Goal: Information Seeking & Learning: Learn about a topic

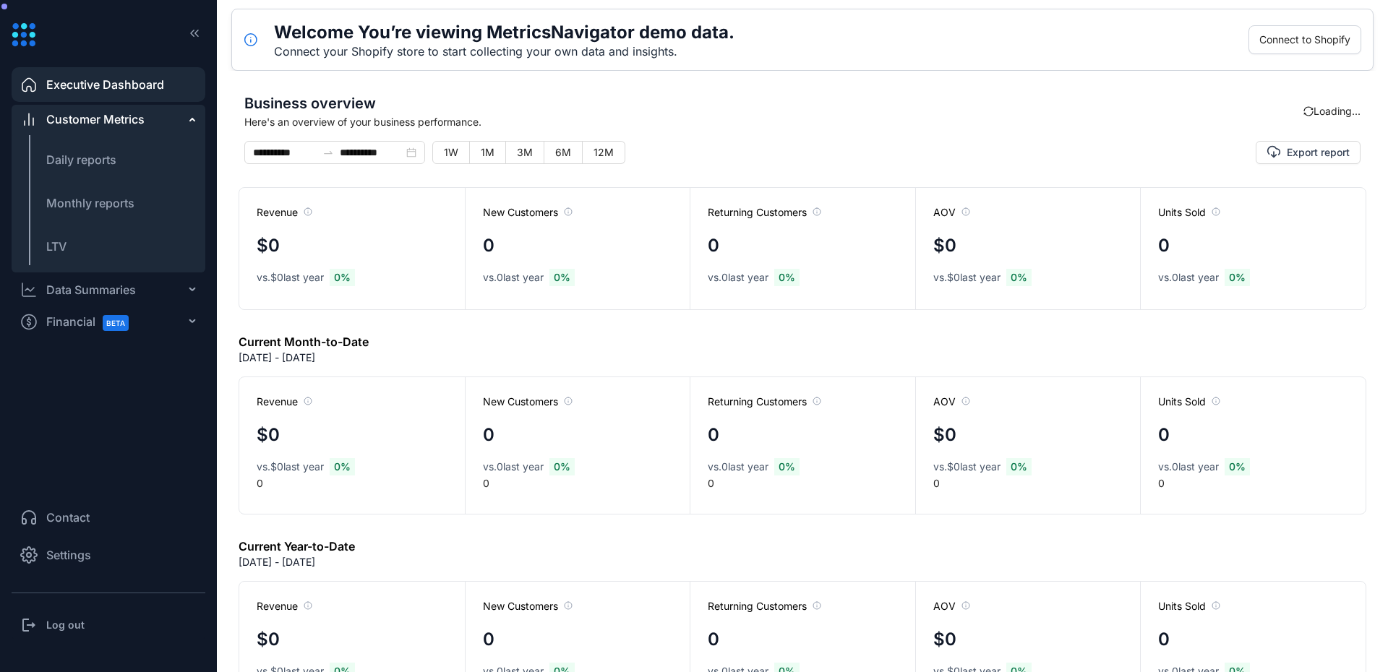
click at [65, 290] on div "Data Summaries" at bounding box center [91, 289] width 90 height 17
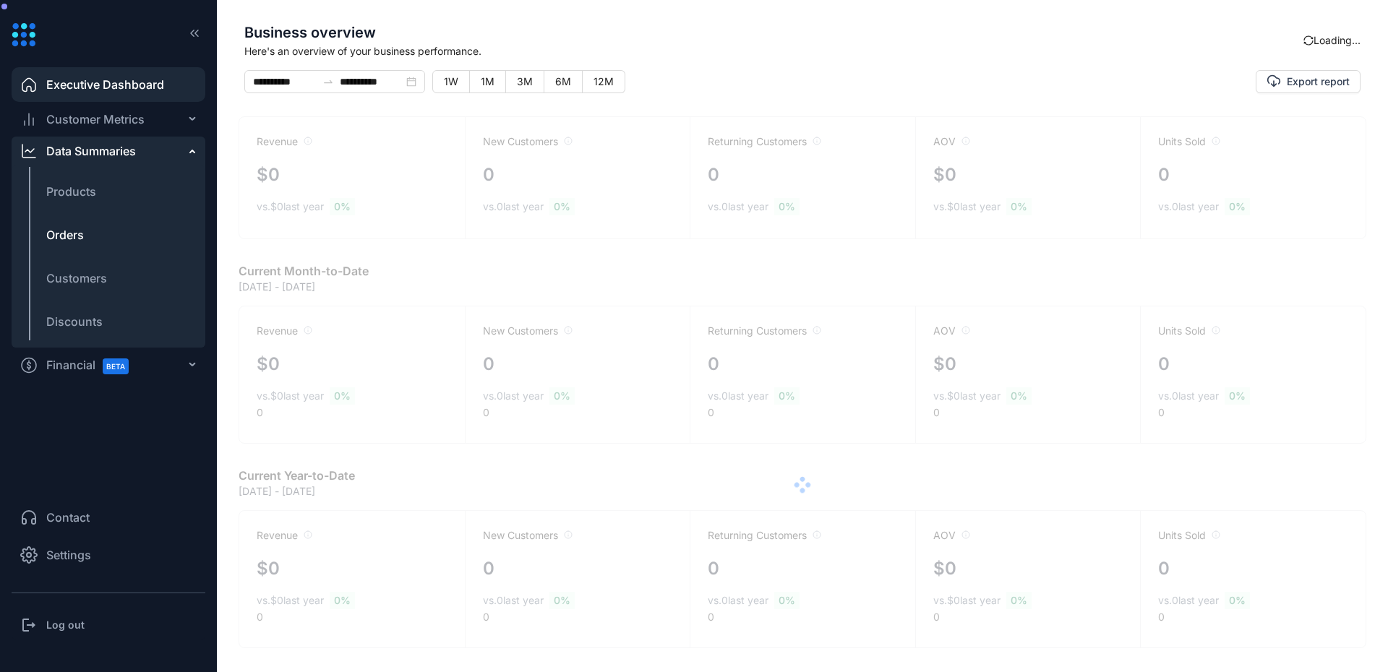
click at [68, 237] on span "Orders" at bounding box center [65, 234] width 38 height 17
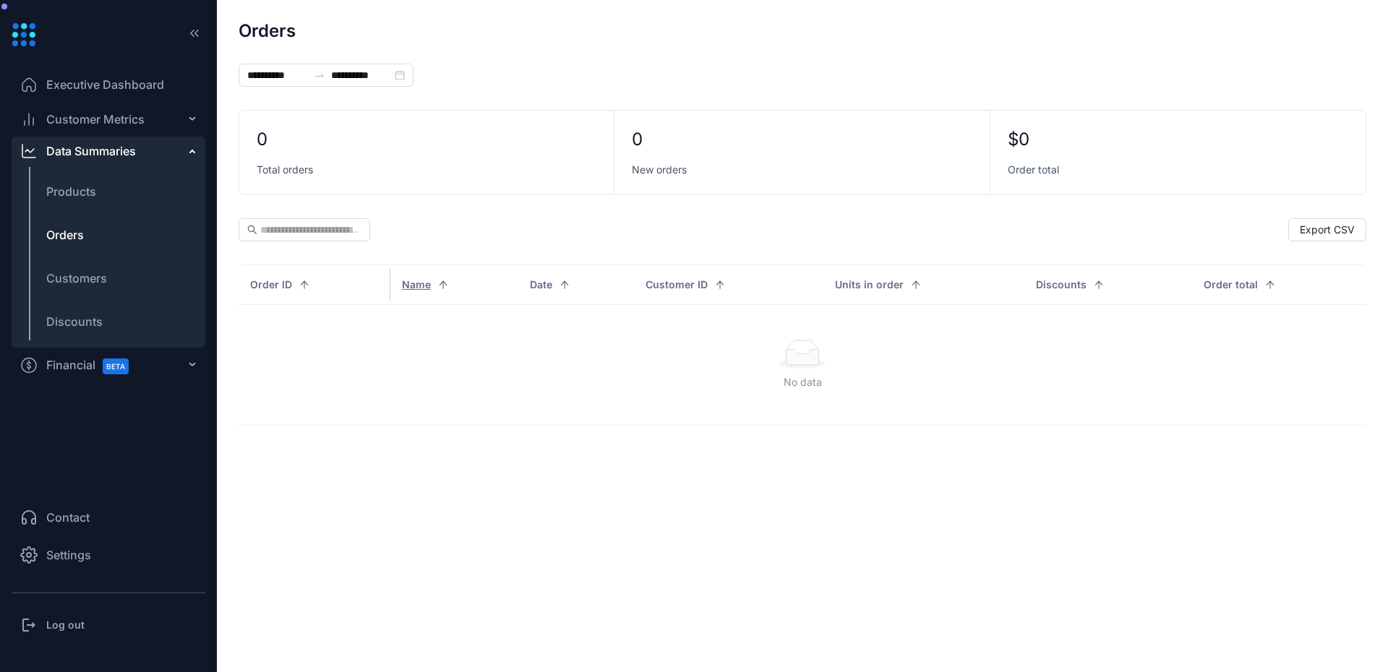
type input "**********"
click at [121, 570] on li "Settings" at bounding box center [109, 555] width 194 height 35
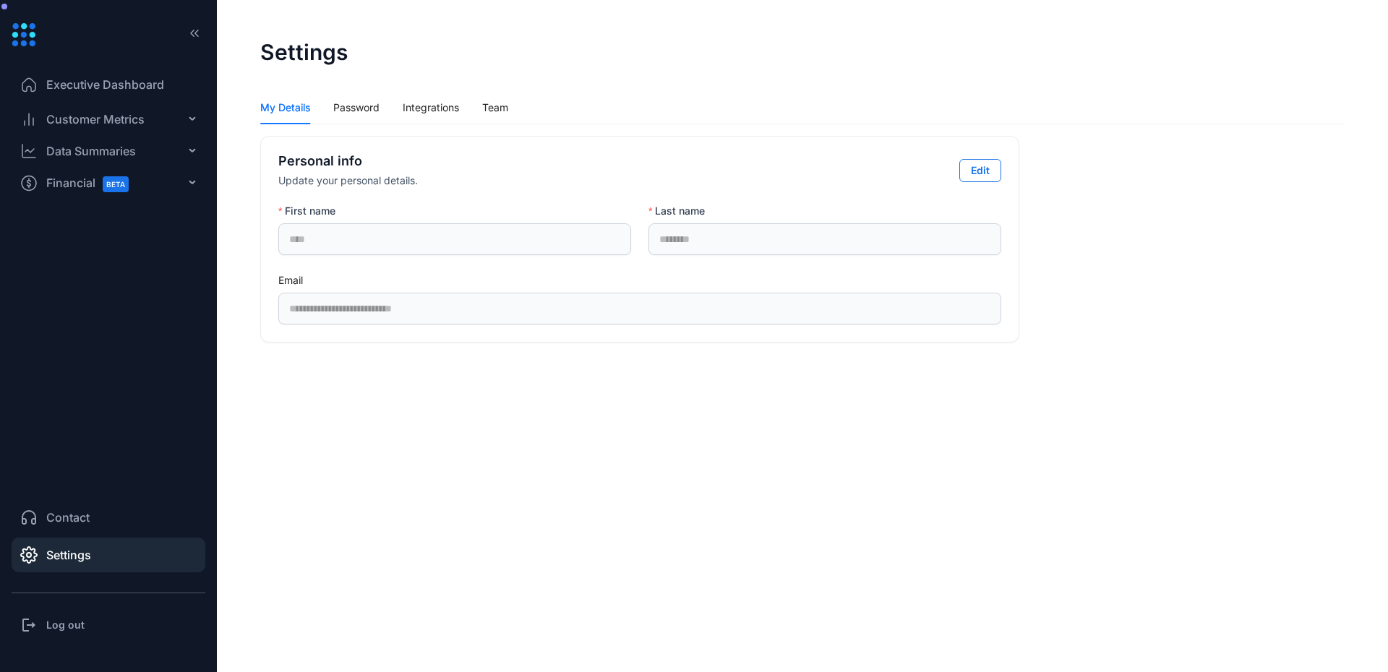
drag, startPoint x: 983, startPoint y: 171, endPoint x: 615, endPoint y: 304, distance: 391.8
click at [983, 171] on span "Edit" at bounding box center [980, 170] width 19 height 14
click at [417, 375] on span "Cancel" at bounding box center [407, 375] width 34 height 14
click at [994, 133] on div "**********" at bounding box center [802, 217] width 1085 height 252
click at [1104, 275] on div "**********" at bounding box center [802, 239] width 1085 height 207
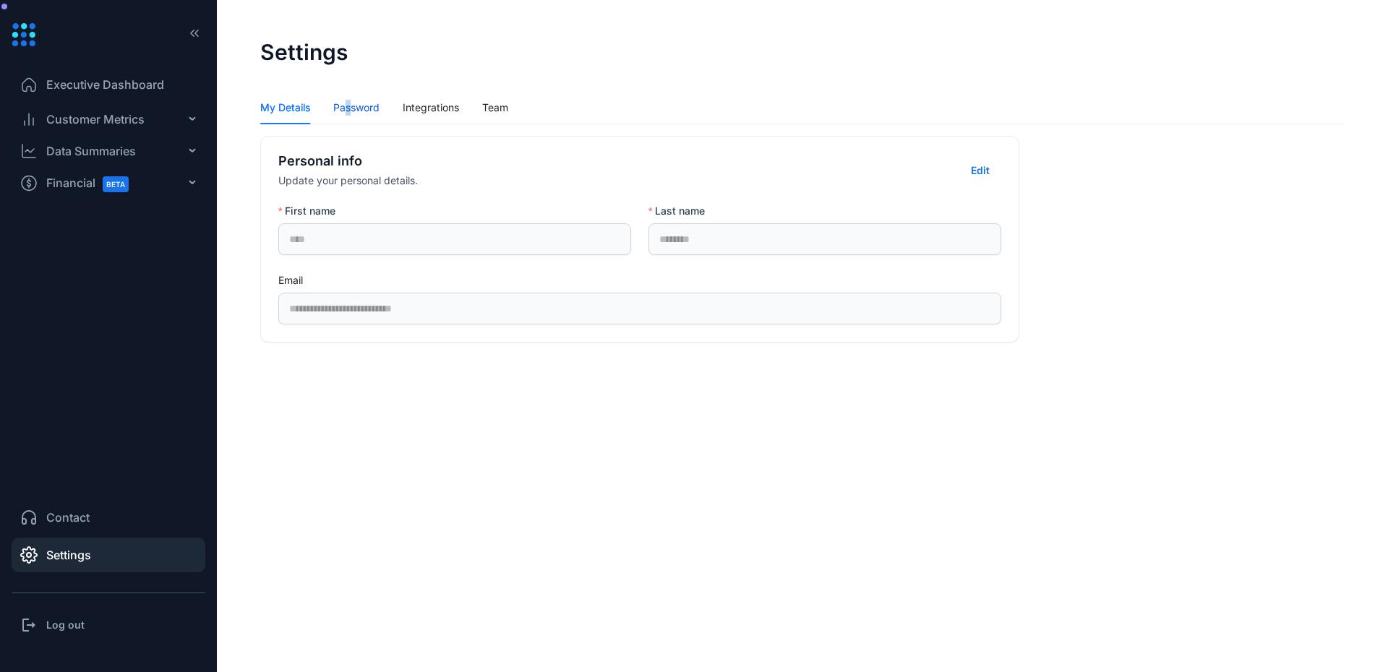
click at [349, 110] on div "Password" at bounding box center [356, 108] width 46 height 16
click at [473, 111] on div "My Details Password Integrations Team" at bounding box center [384, 107] width 248 height 33
click at [417, 116] on div "Integrations" at bounding box center [431, 107] width 56 height 33
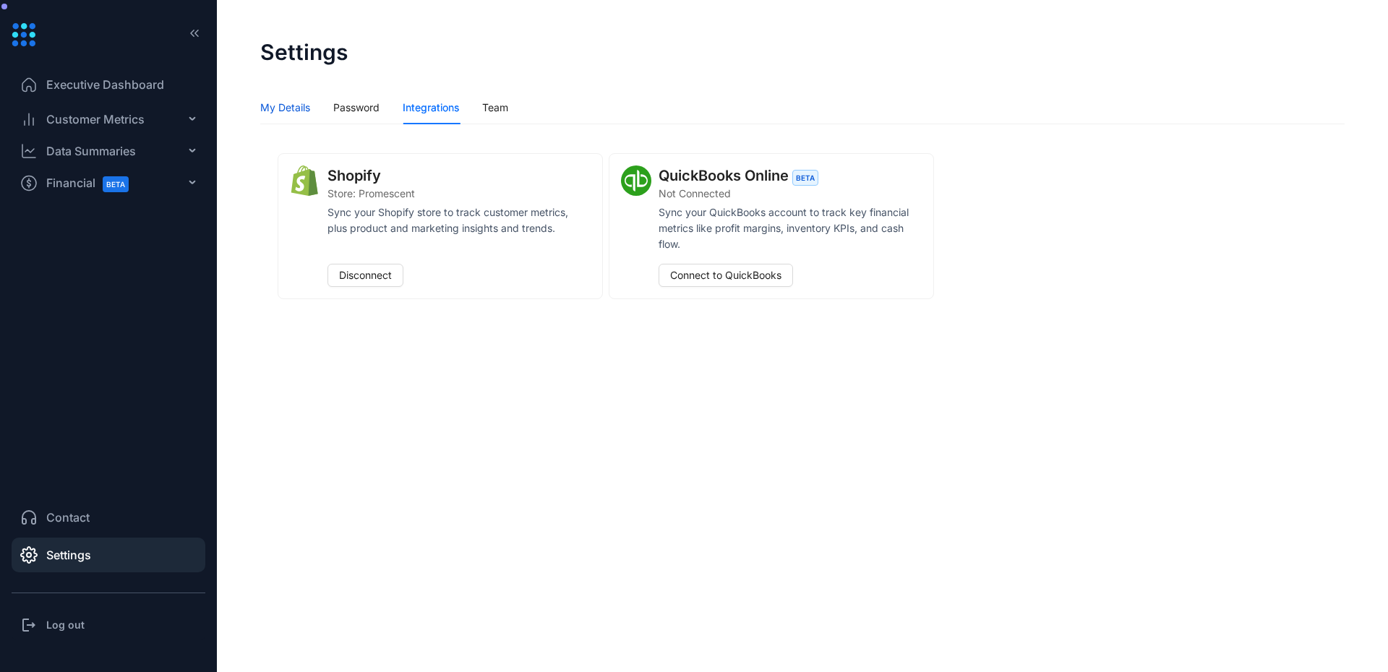
click at [282, 111] on div "My Details" at bounding box center [285, 108] width 50 height 16
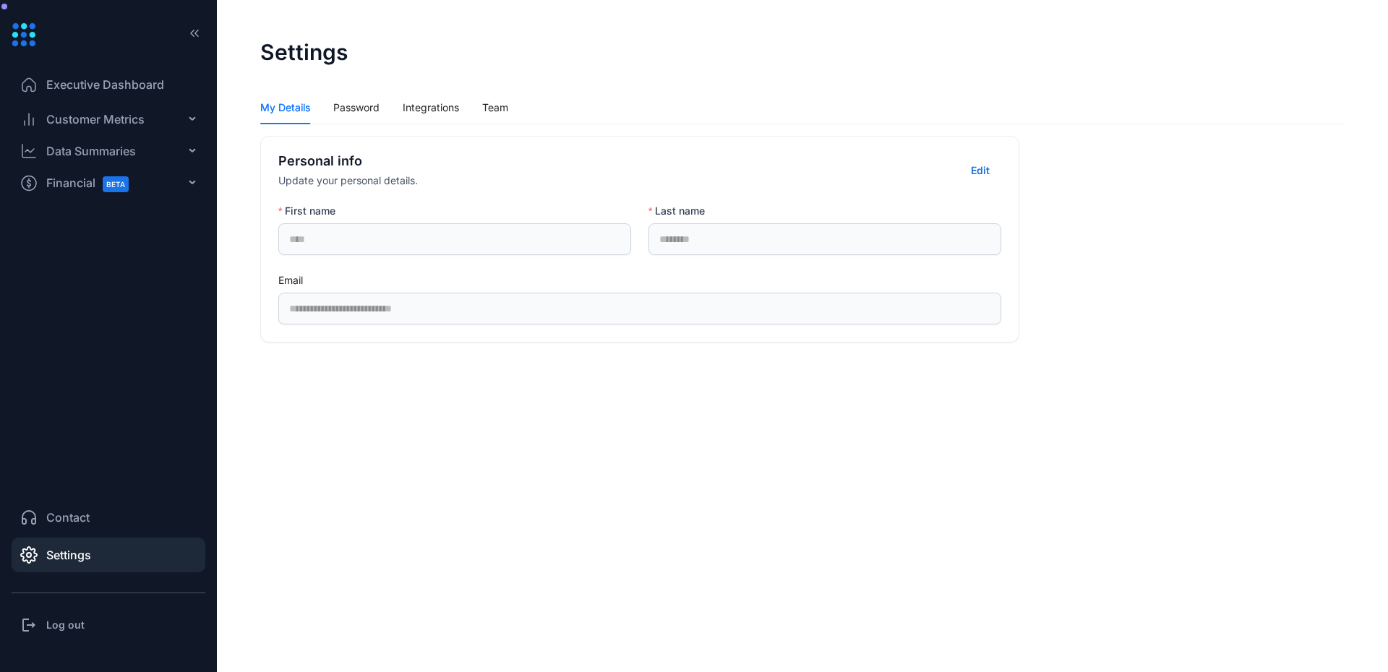
click at [168, 124] on div "Customer Metrics" at bounding box center [109, 119] width 194 height 29
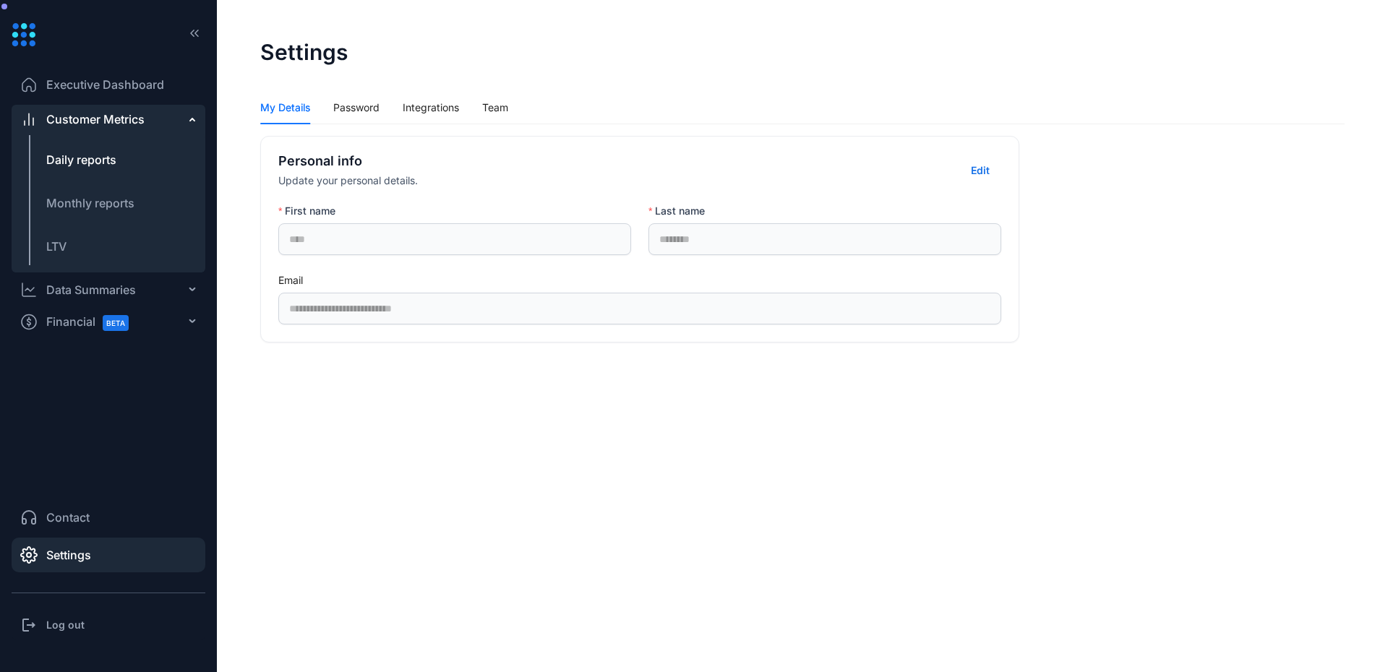
click at [145, 157] on ul "Executive Dashboard Customer Metrics Daily reports Monthly reports LTV Data Sum…" at bounding box center [109, 272] width 194 height 416
click at [110, 294] on div "Data Summaries" at bounding box center [91, 289] width 90 height 17
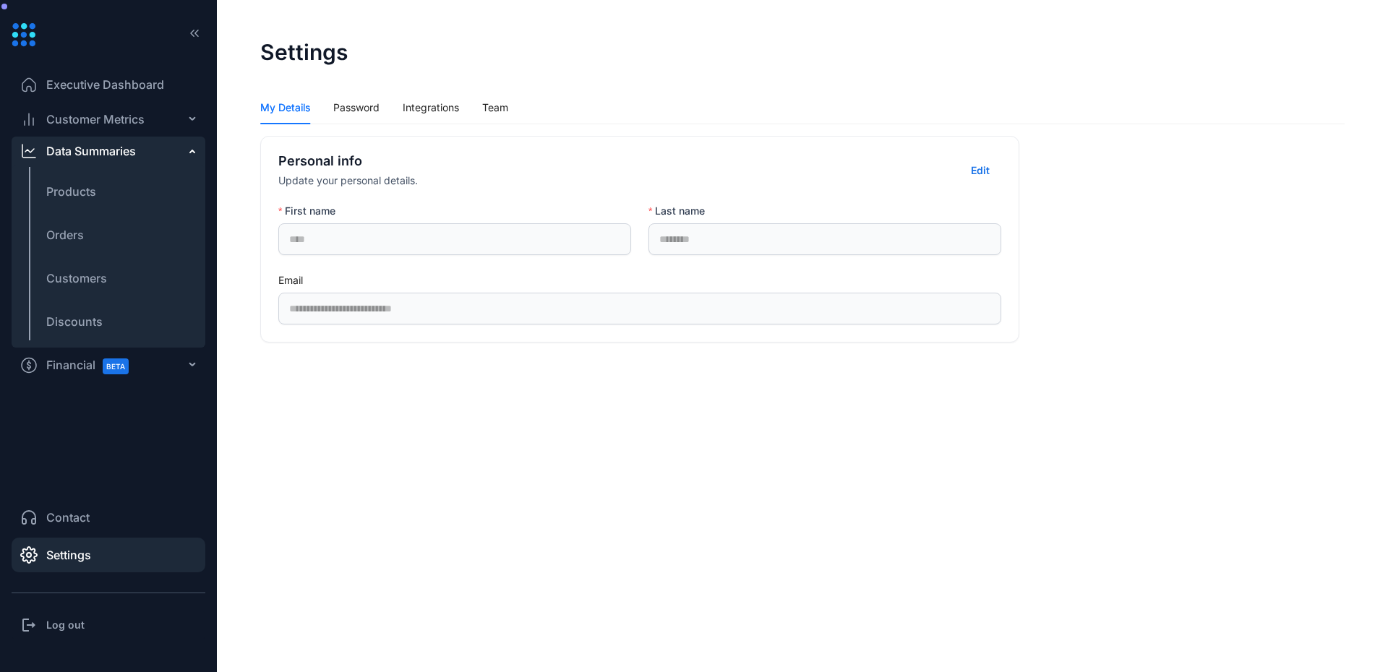
click at [103, 153] on div "Data Summaries" at bounding box center [91, 150] width 90 height 17
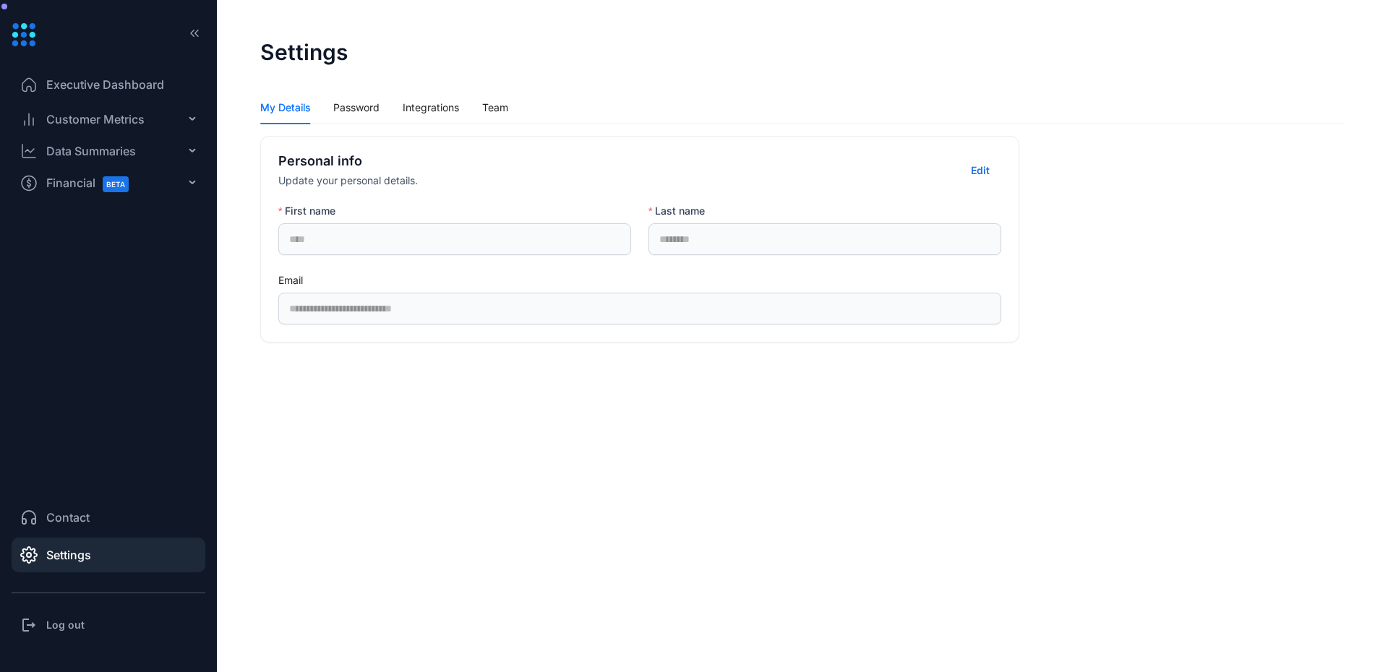
click at [119, 129] on div "Customer Metrics" at bounding box center [109, 119] width 194 height 29
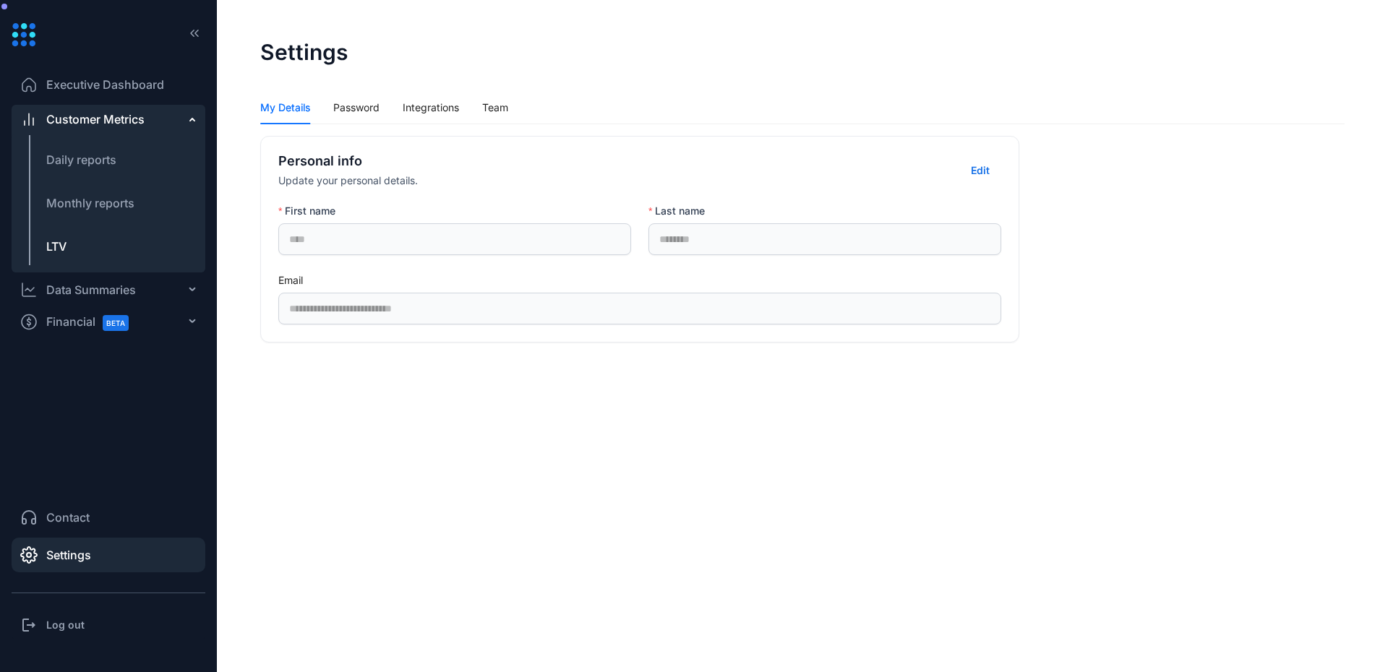
click at [48, 237] on li "LTV" at bounding box center [109, 246] width 194 height 35
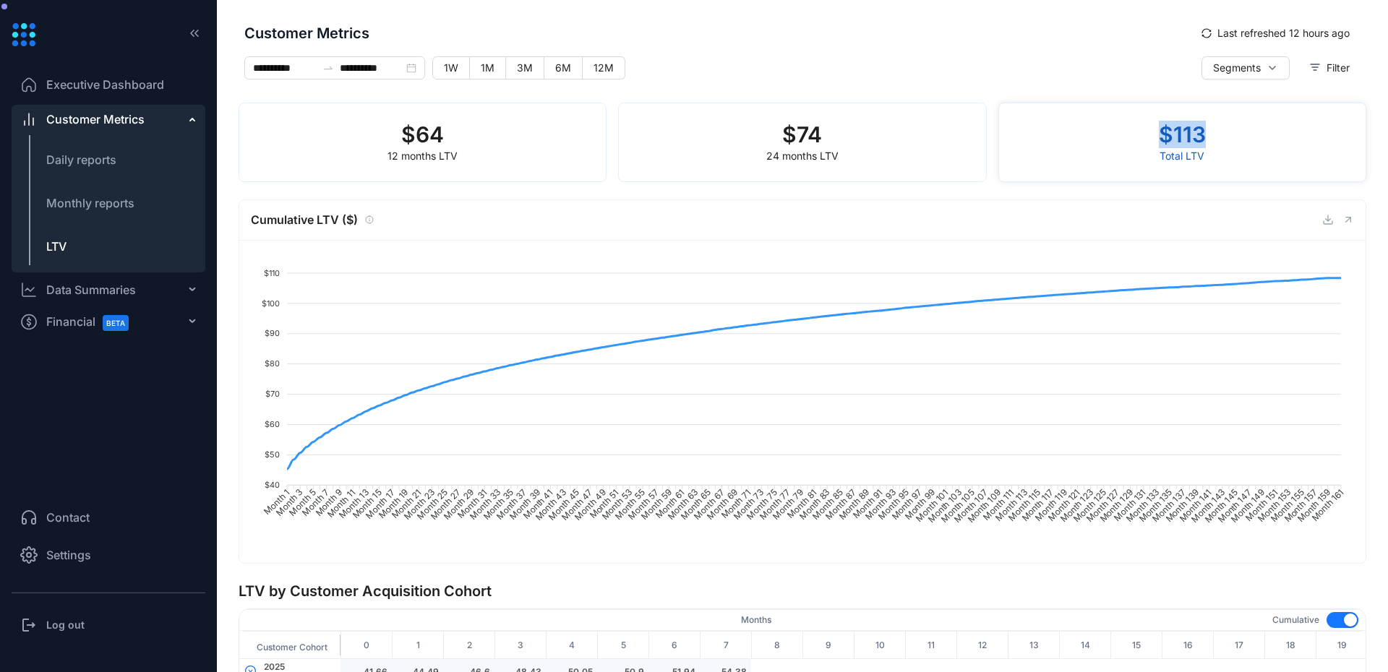
drag, startPoint x: 1221, startPoint y: 146, endPoint x: 1156, endPoint y: 143, distance: 65.1
click at [1156, 143] on div "$ 113 Total LTV" at bounding box center [1183, 143] width 368 height 80
click at [1159, 142] on h2 "$ 113" at bounding box center [1182, 134] width 47 height 27
click at [77, 300] on div "Data Summaries" at bounding box center [109, 289] width 194 height 29
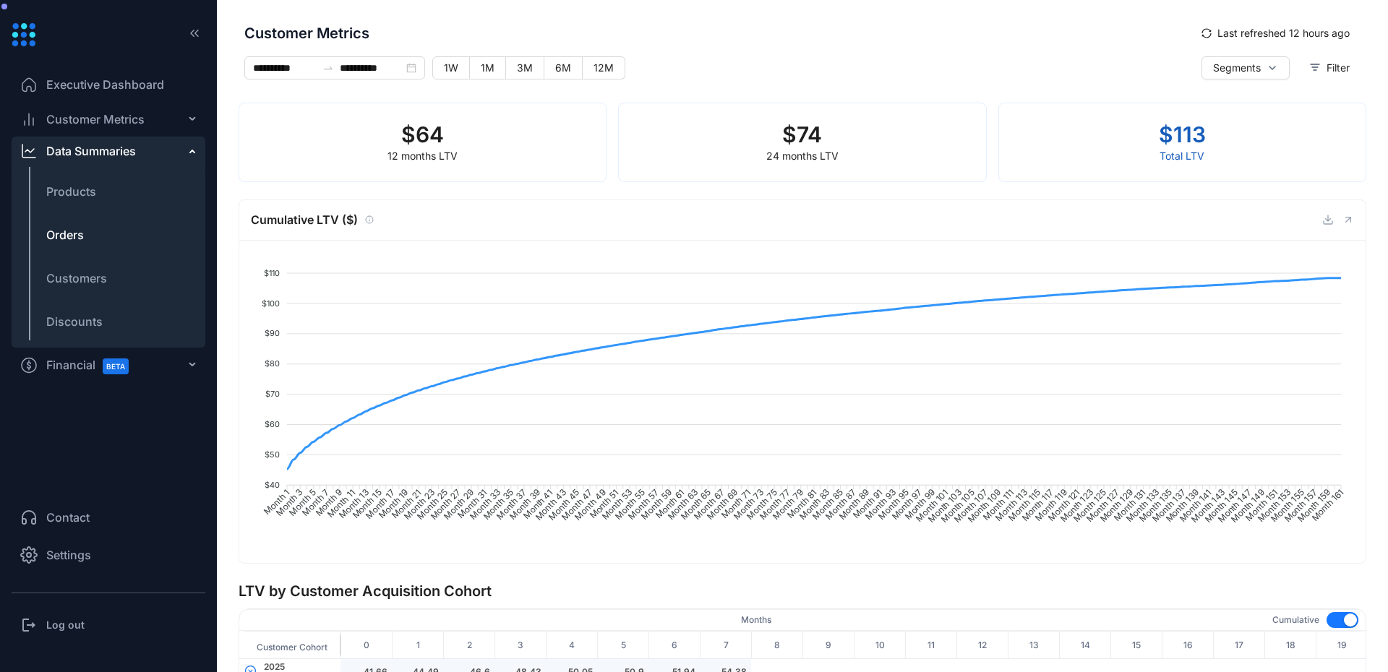
click at [73, 236] on span "Orders" at bounding box center [65, 234] width 38 height 17
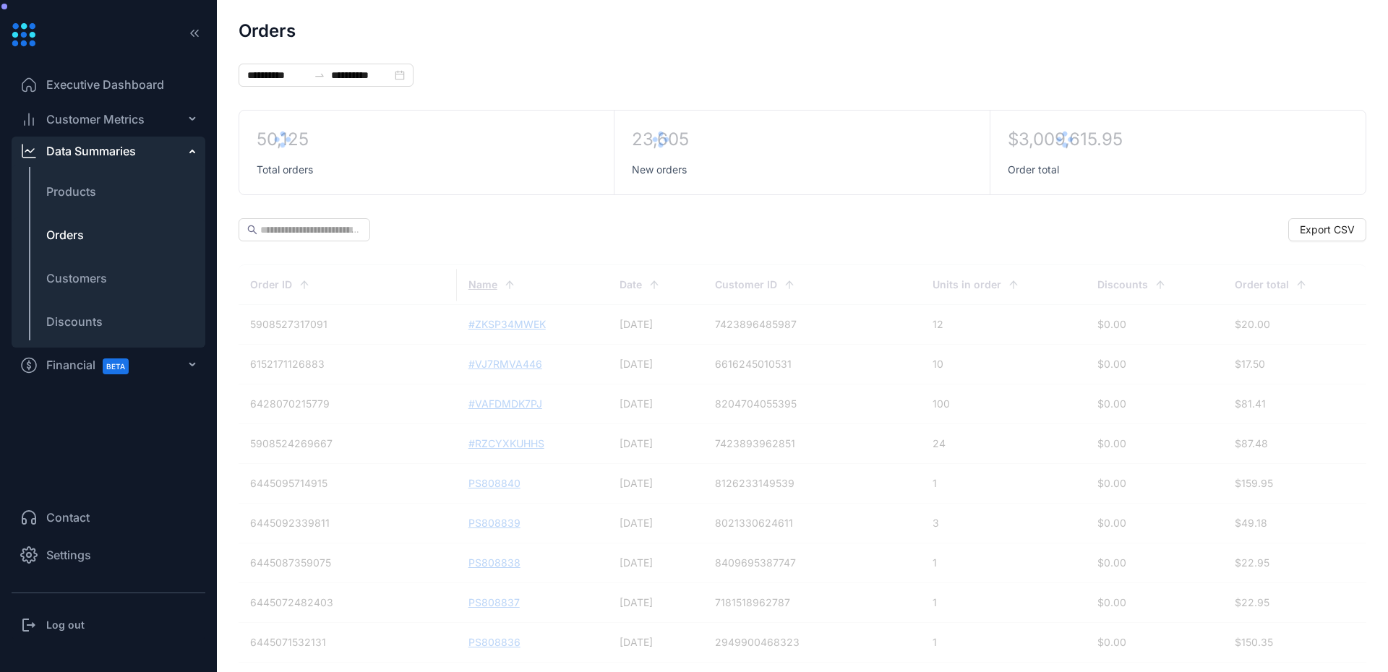
drag, startPoint x: 1017, startPoint y: 145, endPoint x: 1113, endPoint y: 142, distance: 96.2
click at [1113, 142] on div at bounding box center [1065, 139] width 115 height 23
drag, startPoint x: 1043, startPoint y: 141, endPoint x: 1014, endPoint y: 212, distance: 76.3
click at [1014, 212] on div "**********" at bounding box center [803, 684] width 1128 height 1324
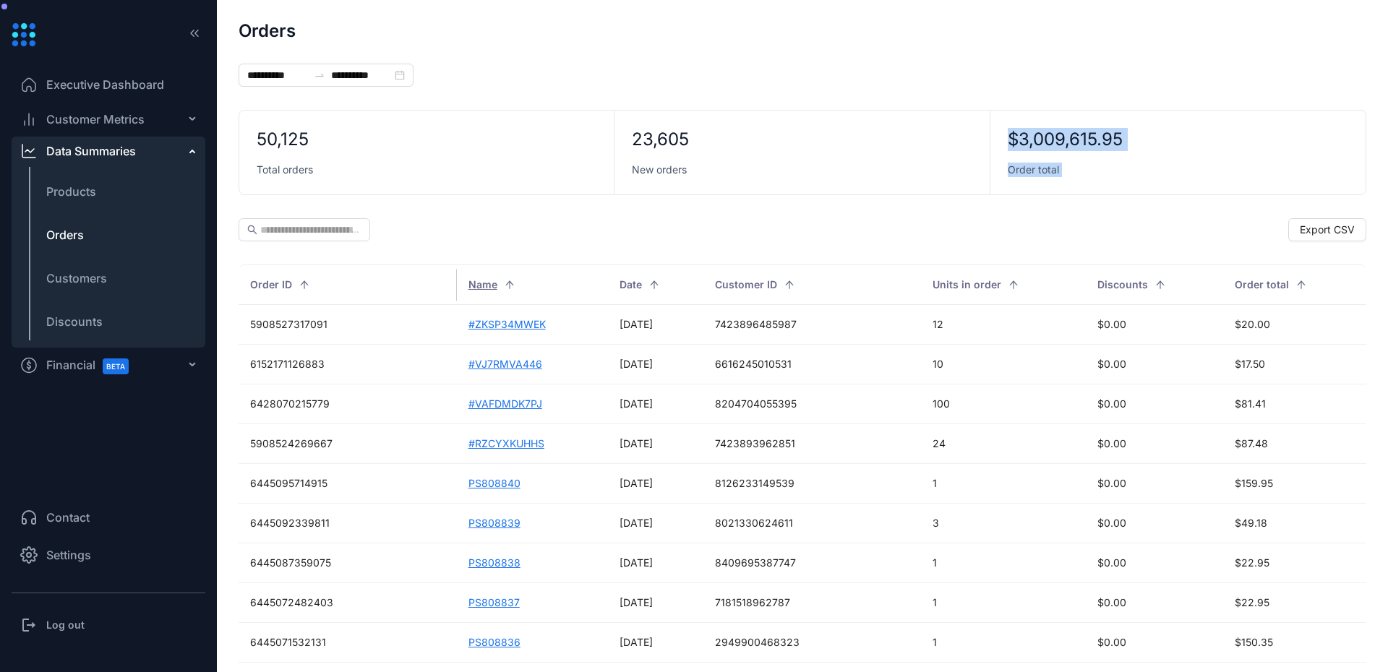
click at [1098, 176] on div "$3,009,615.95 Order total" at bounding box center [1178, 153] width 375 height 84
click at [1098, 173] on div "$3,009,615.95 Order total" at bounding box center [1178, 153] width 375 height 84
click at [790, 325] on td "7423896485987" at bounding box center [813, 325] width 218 height 40
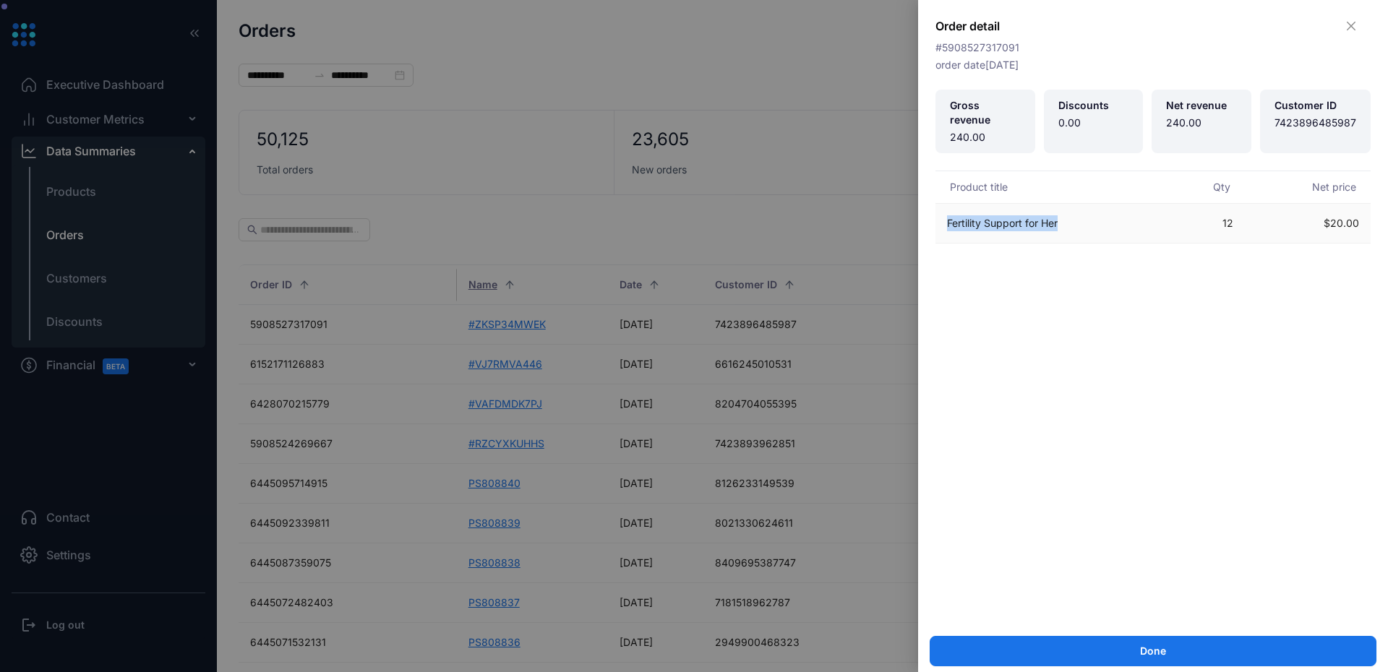
drag, startPoint x: 941, startPoint y: 210, endPoint x: 1077, endPoint y: 201, distance: 136.3
click at [1077, 204] on td "Fertility Support for Her" at bounding box center [1051, 224] width 230 height 40
click at [734, 245] on div at bounding box center [694, 336] width 1388 height 672
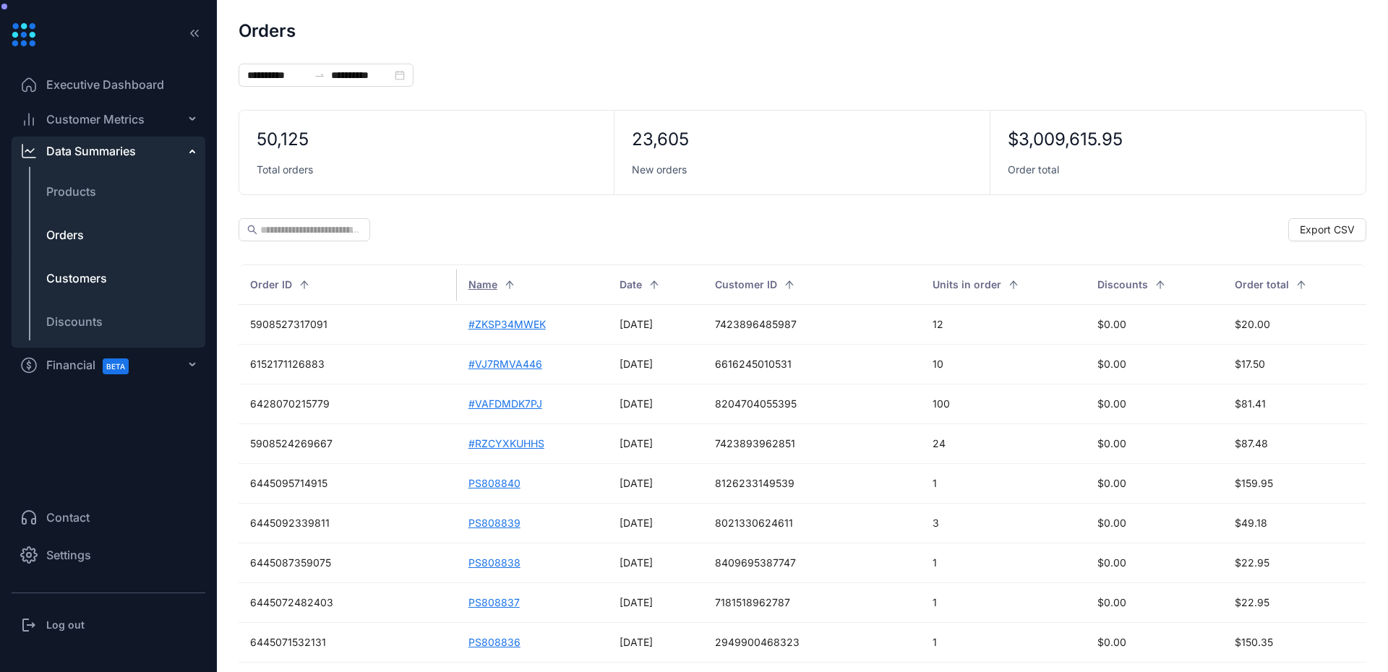
click at [59, 278] on span "Customers" at bounding box center [76, 278] width 61 height 17
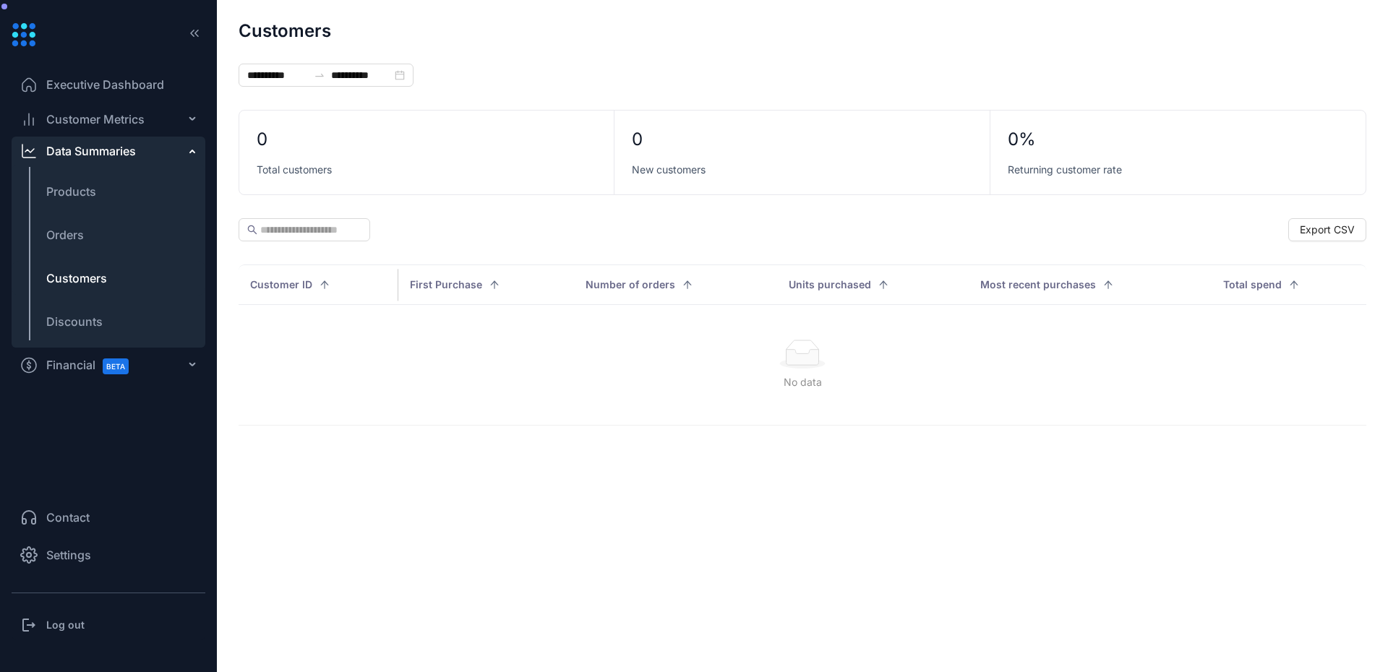
type input "**********"
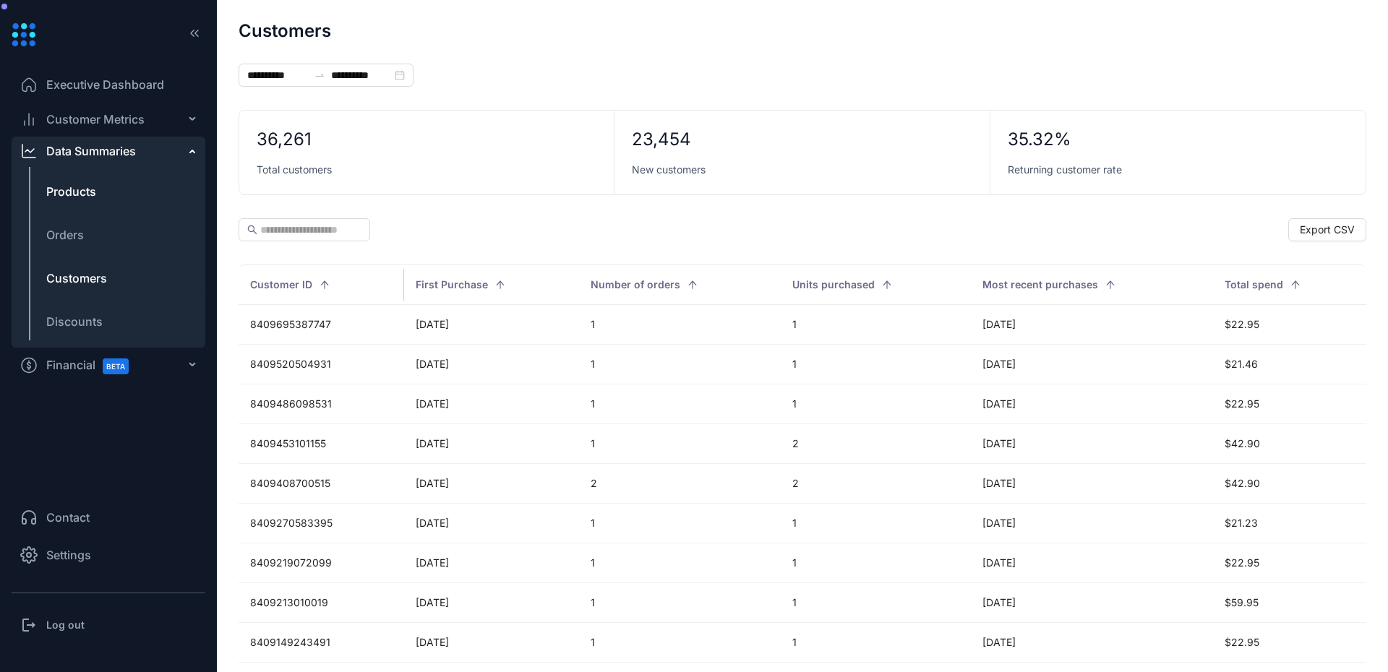
click at [116, 198] on li "Products" at bounding box center [109, 191] width 194 height 35
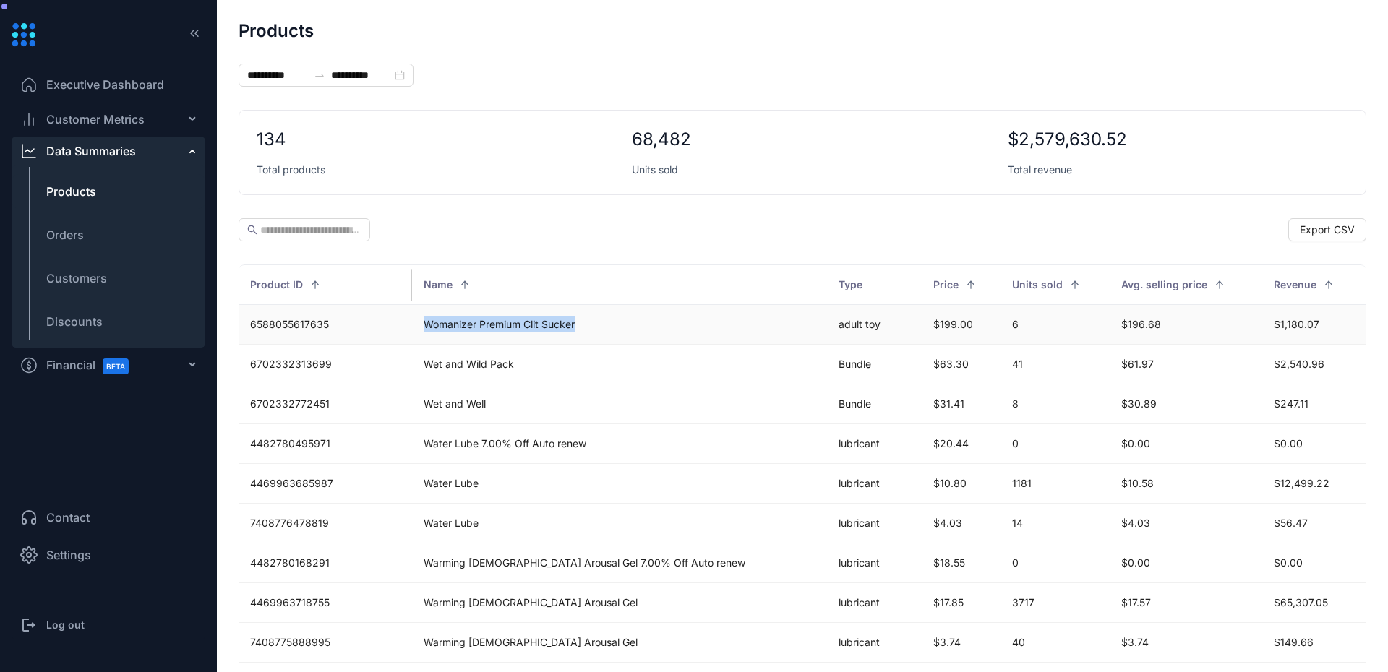
drag, startPoint x: 394, startPoint y: 325, endPoint x: 624, endPoint y: 325, distance: 229.9
click at [624, 325] on td "Womanizer Premium Clit Sucker" at bounding box center [619, 325] width 414 height 40
click at [622, 327] on td "Womanizer Premium Clit Sucker" at bounding box center [619, 325] width 414 height 40
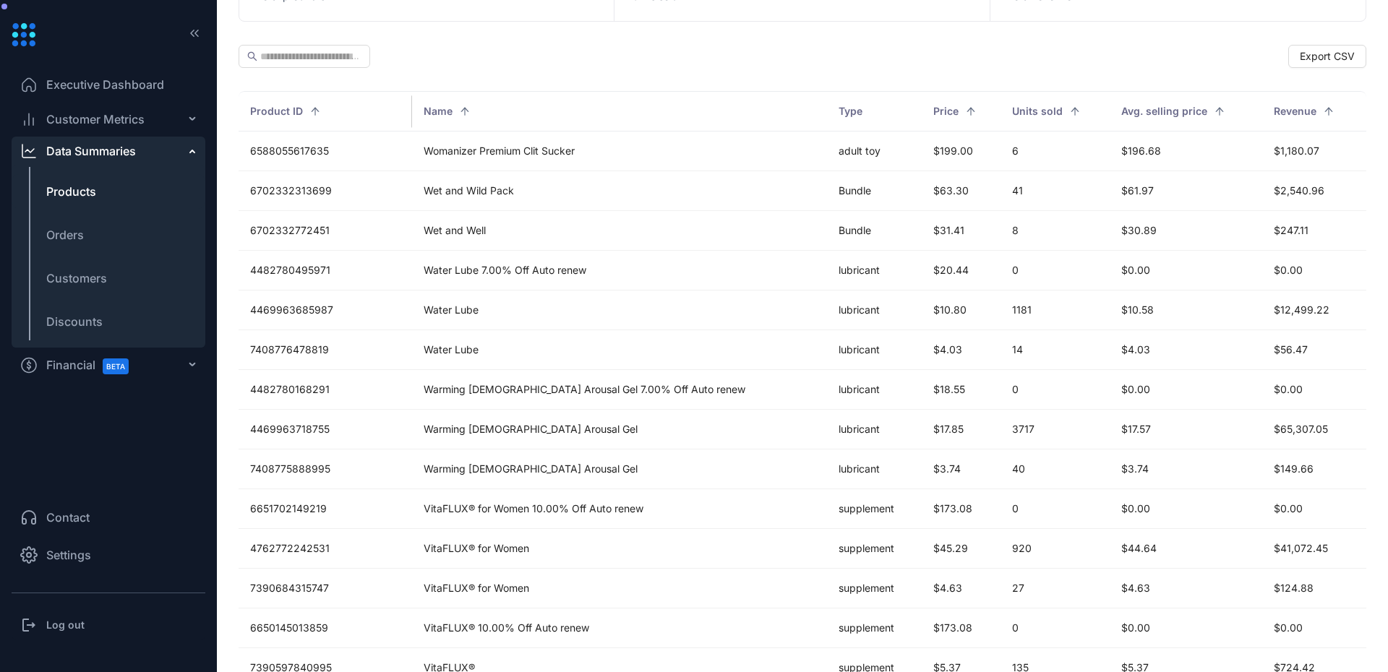
scroll to position [87, 0]
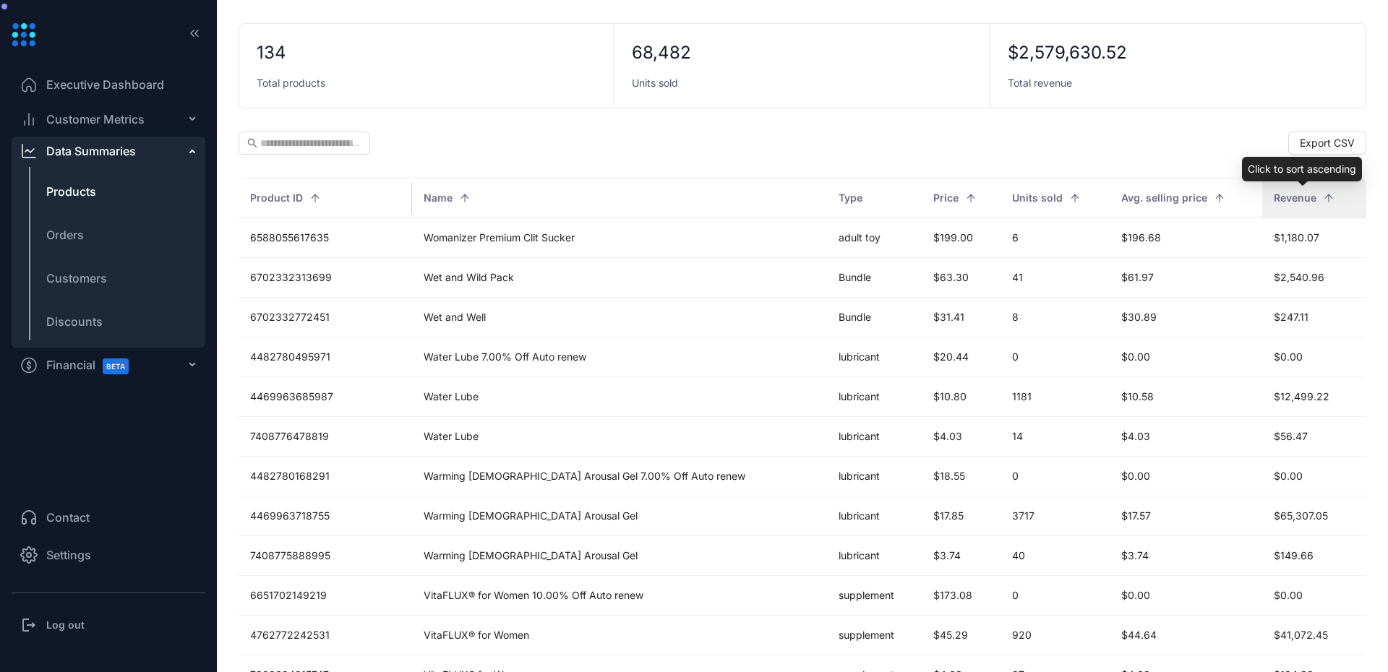
click at [1314, 201] on div "Revenue" at bounding box center [1314, 198] width 81 height 16
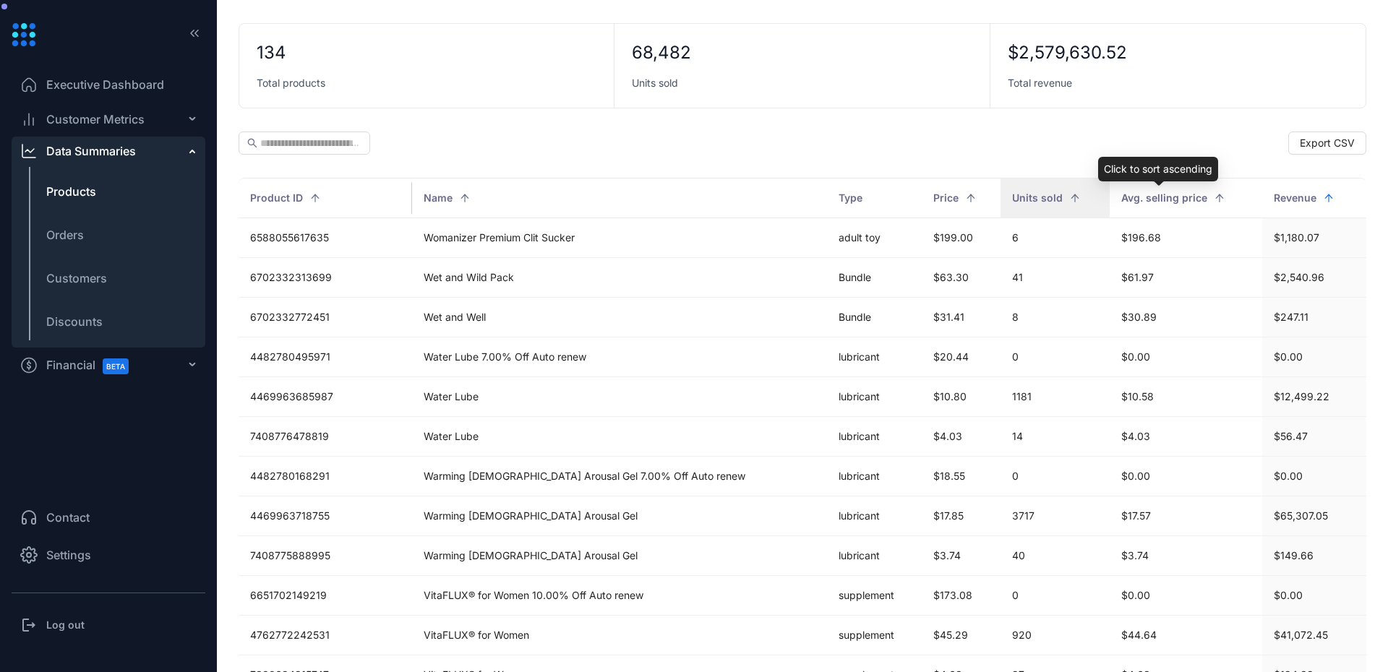
click at [1019, 200] on div "Units sold" at bounding box center [1055, 198] width 86 height 16
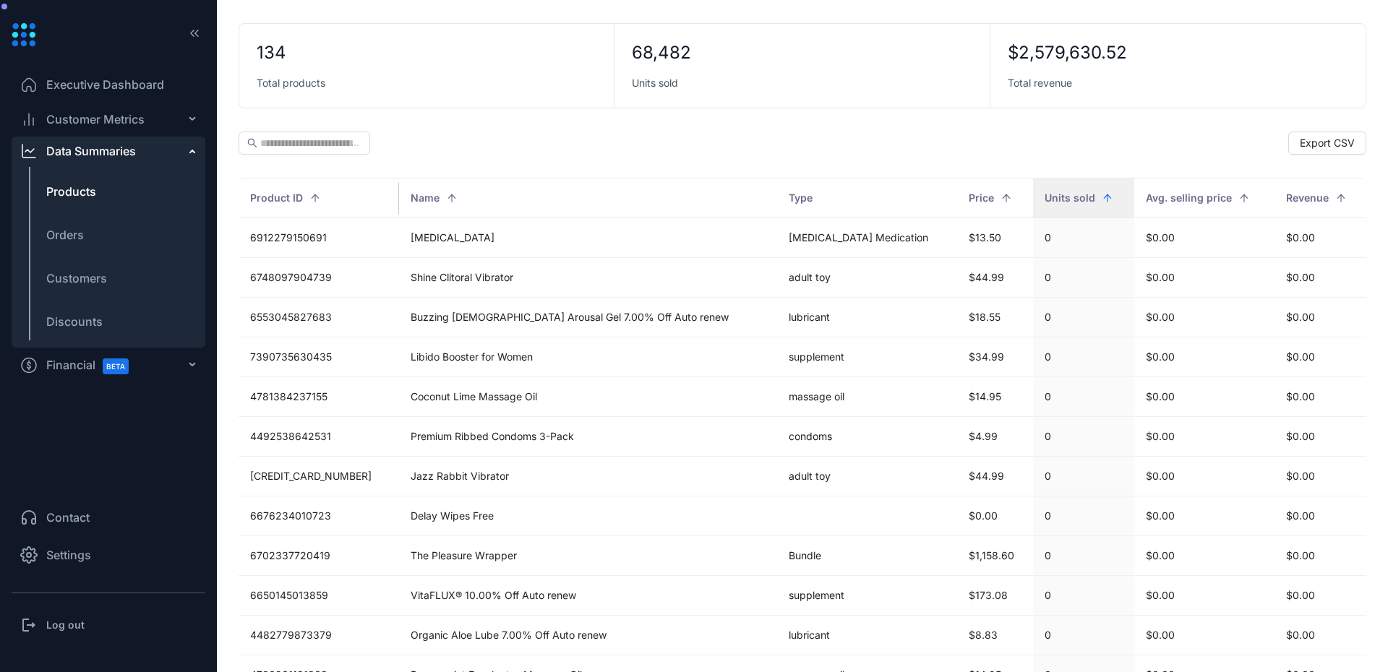
click at [1091, 196] on div "Units sold" at bounding box center [1084, 198] width 78 height 16
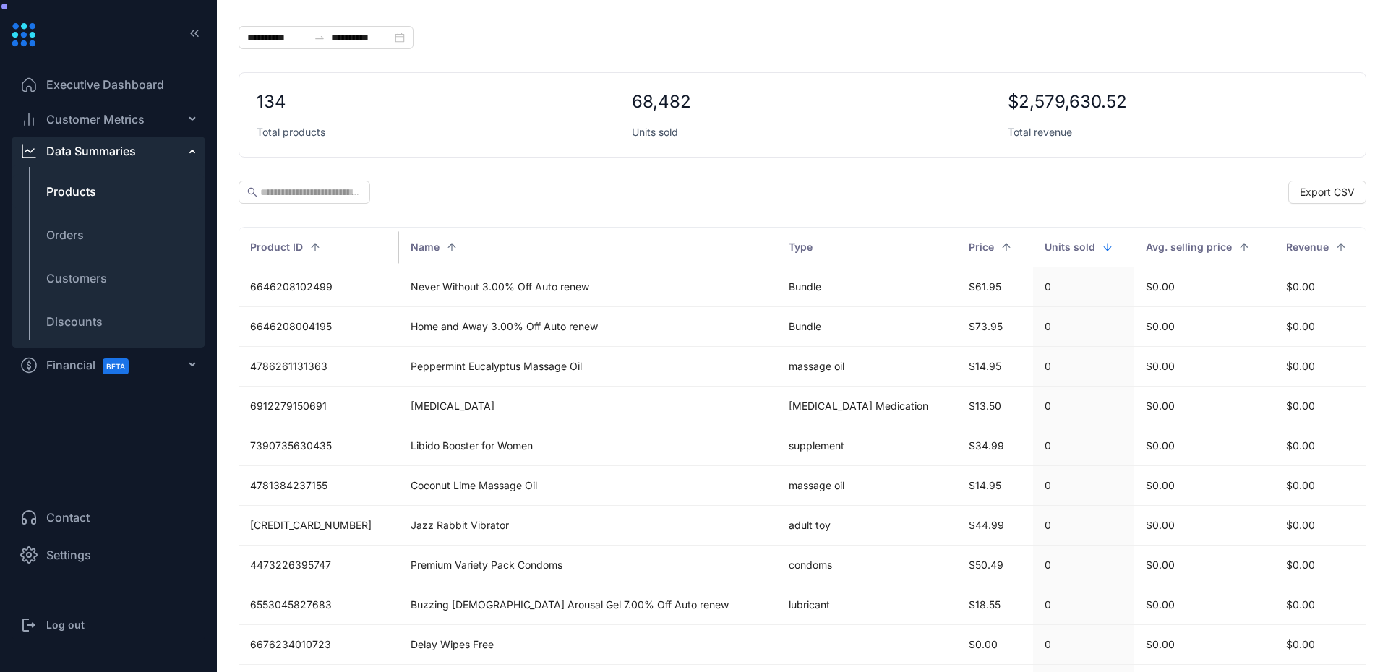
scroll to position [1, 0]
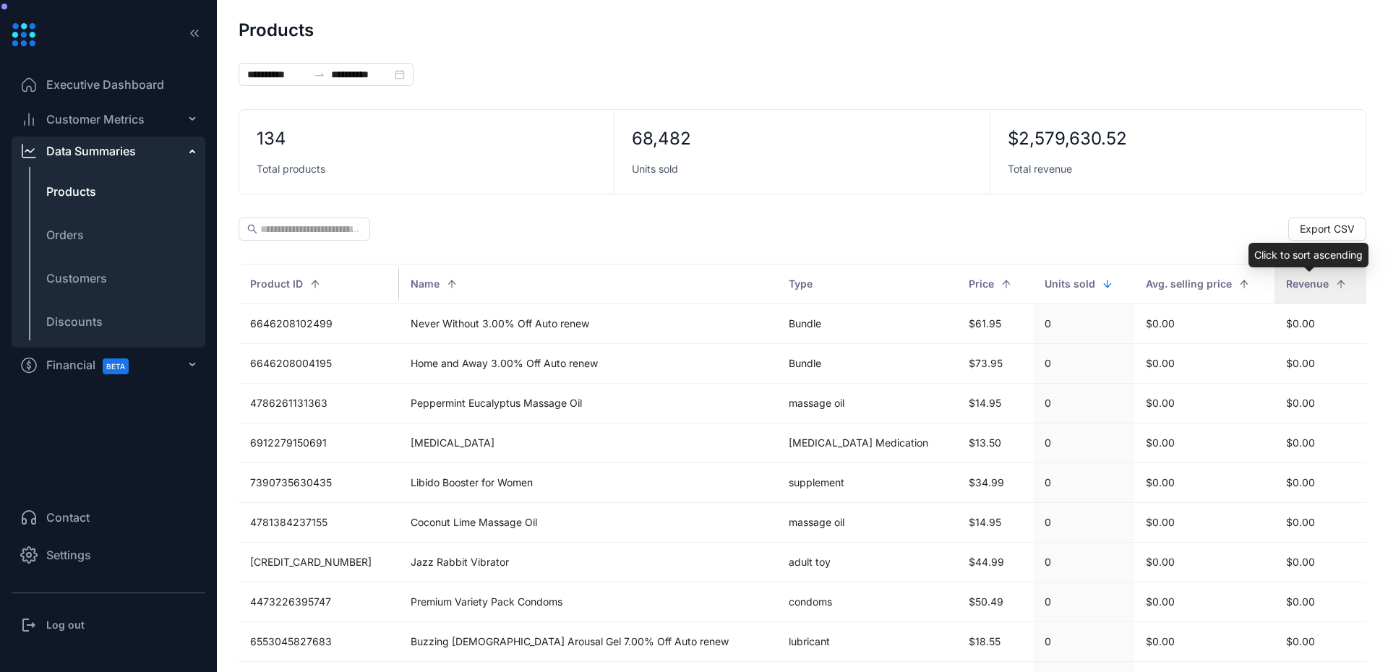
click at [1330, 281] on div "Revenue" at bounding box center [1320, 284] width 69 height 16
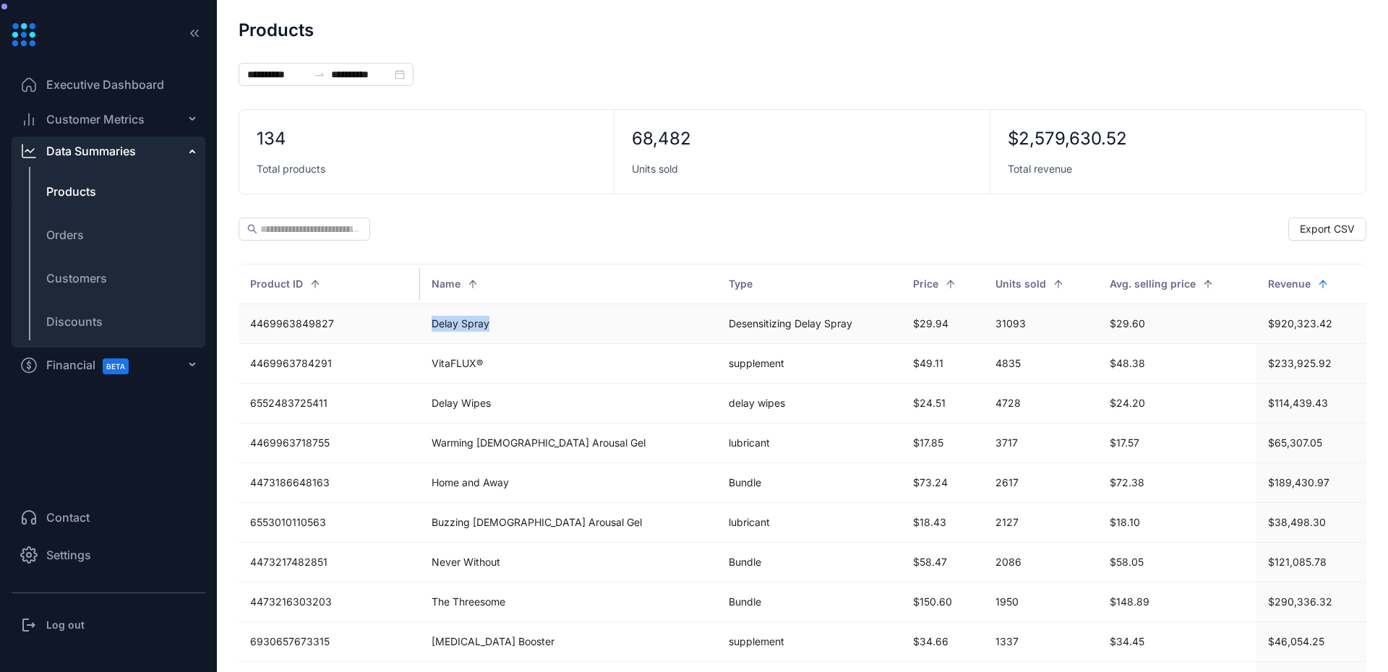
drag, startPoint x: 437, startPoint y: 329, endPoint x: 476, endPoint y: 329, distance: 39.0
click at [476, 329] on td "Delay Spray" at bounding box center [568, 324] width 297 height 40
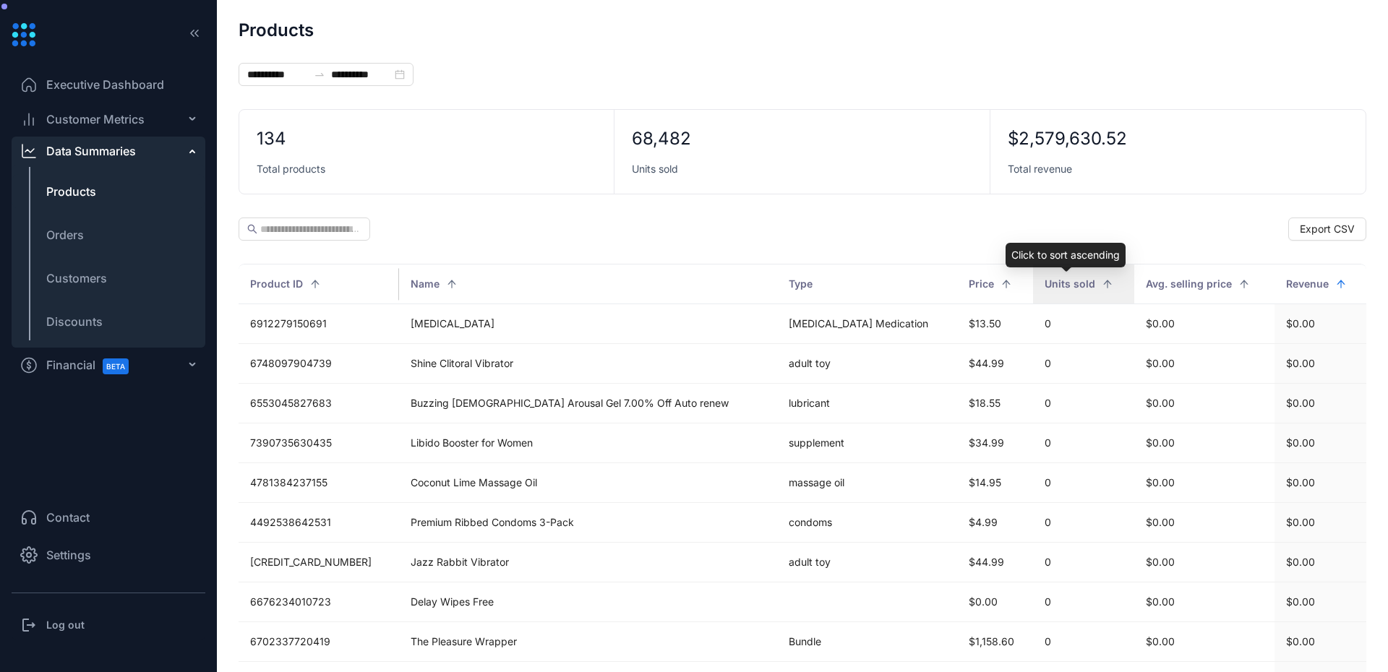
click at [1095, 281] on div "Units sold" at bounding box center [1084, 284] width 78 height 16
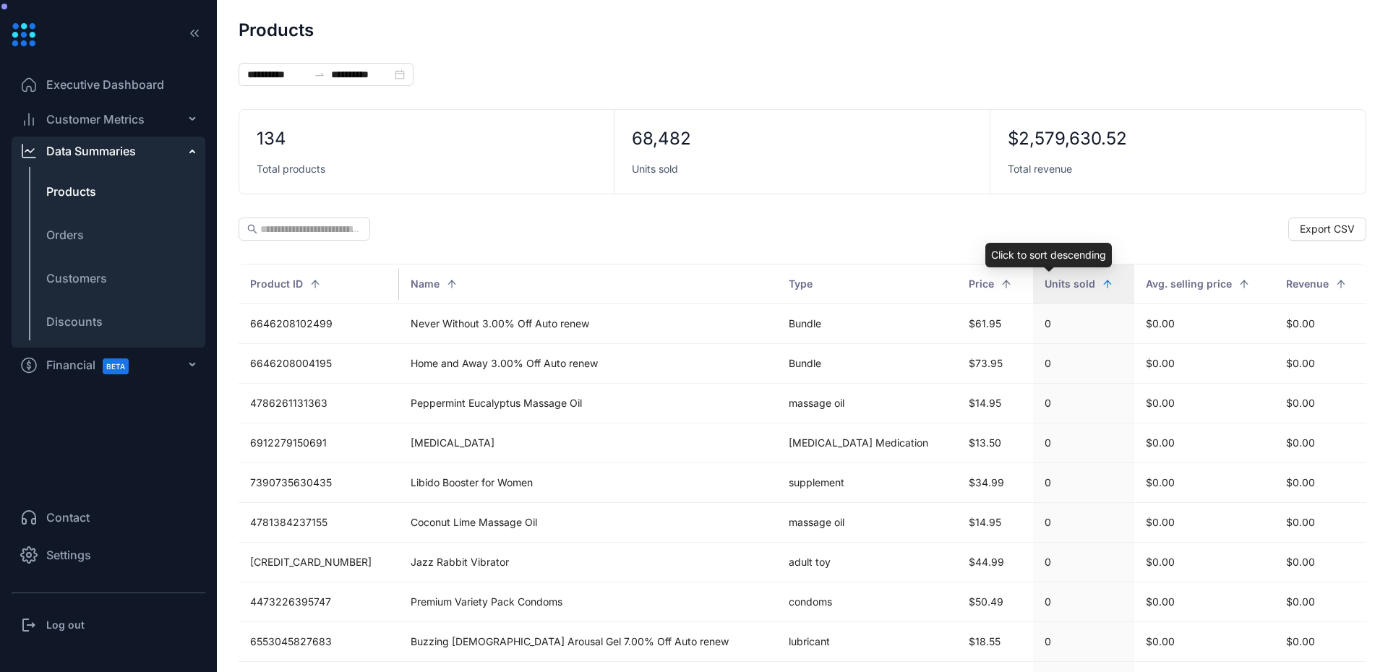
click at [1095, 281] on div "Units sold" at bounding box center [1084, 284] width 78 height 16
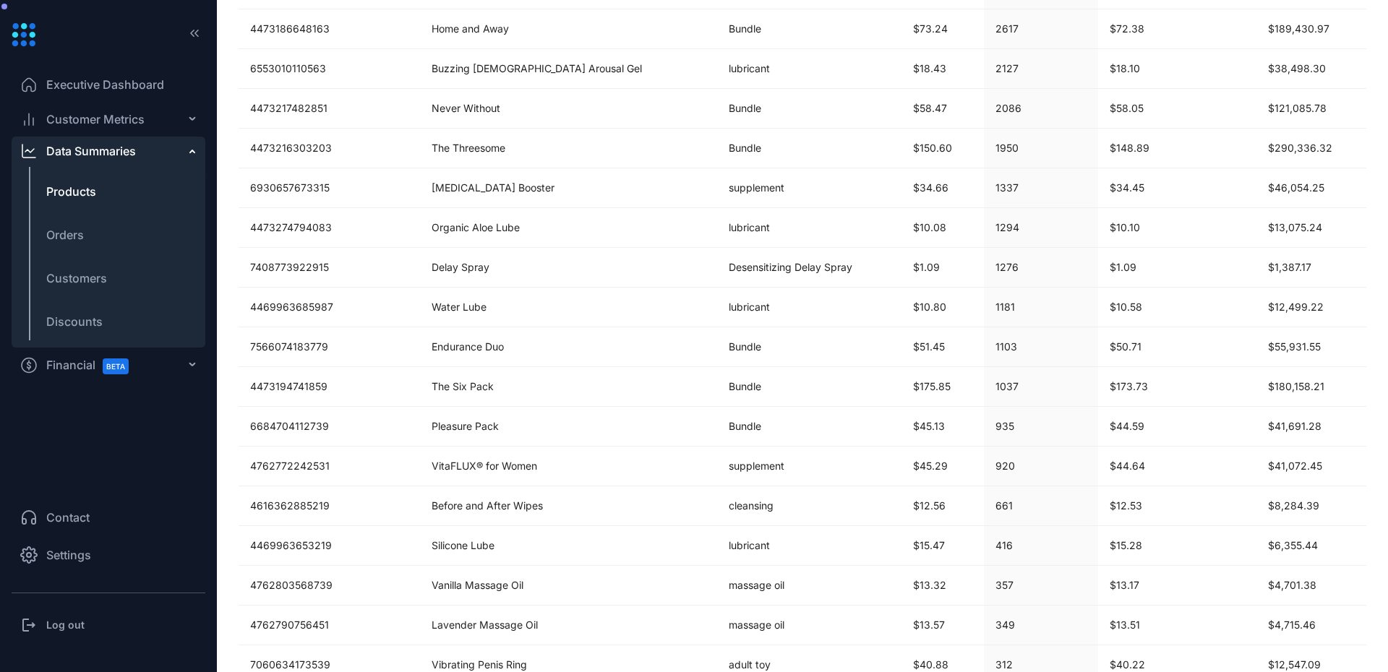
scroll to position [87, 0]
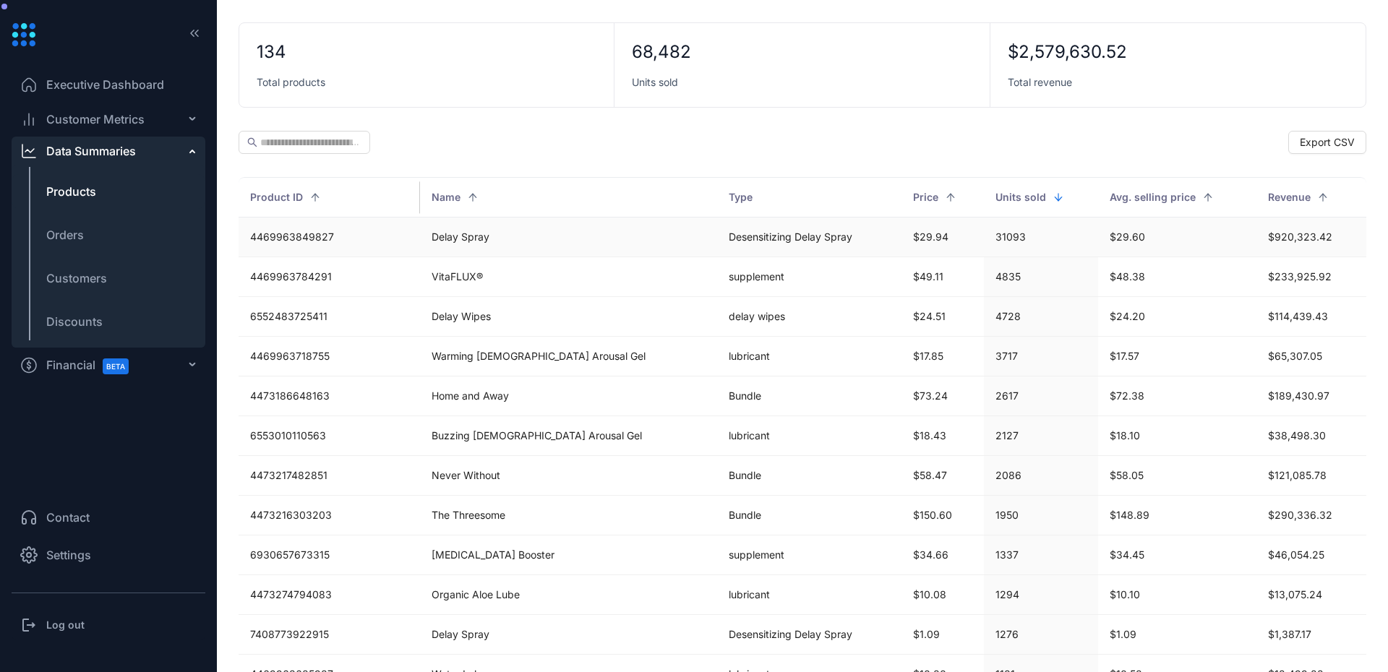
click at [463, 235] on td "Delay Spray" at bounding box center [568, 238] width 297 height 40
click at [334, 243] on td "4469963849827" at bounding box center [329, 238] width 181 height 40
click at [304, 226] on td "4469963849827" at bounding box center [329, 238] width 181 height 40
click at [586, 246] on td "Delay Spray" at bounding box center [568, 238] width 297 height 40
click at [552, 236] on td "Delay Spray" at bounding box center [568, 238] width 297 height 40
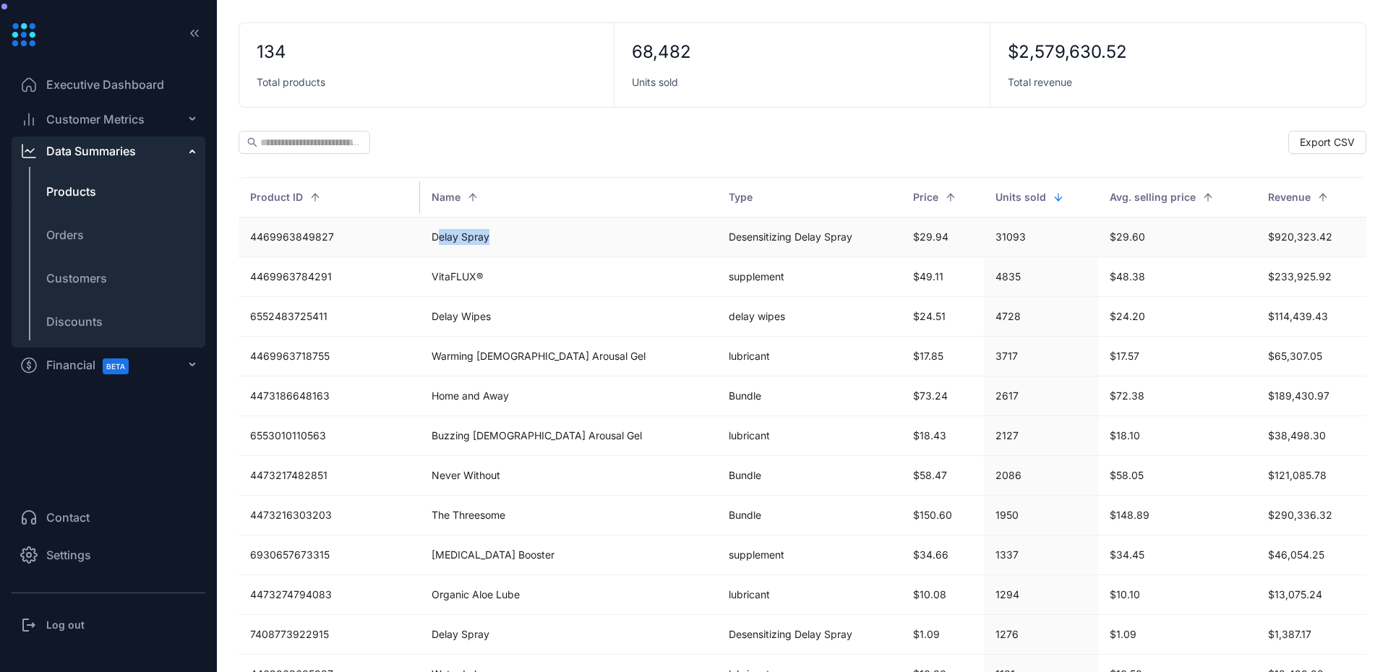
drag, startPoint x: 406, startPoint y: 242, endPoint x: 506, endPoint y: 252, distance: 101.0
click at [506, 252] on td "Delay Spray" at bounding box center [568, 238] width 297 height 40
click at [466, 234] on td "Delay Spray" at bounding box center [568, 238] width 297 height 40
click at [744, 218] on td "Desensitizing Delay Spray" at bounding box center [809, 238] width 184 height 40
click at [812, 128] on div "**********" at bounding box center [803, 596] width 1128 height 1324
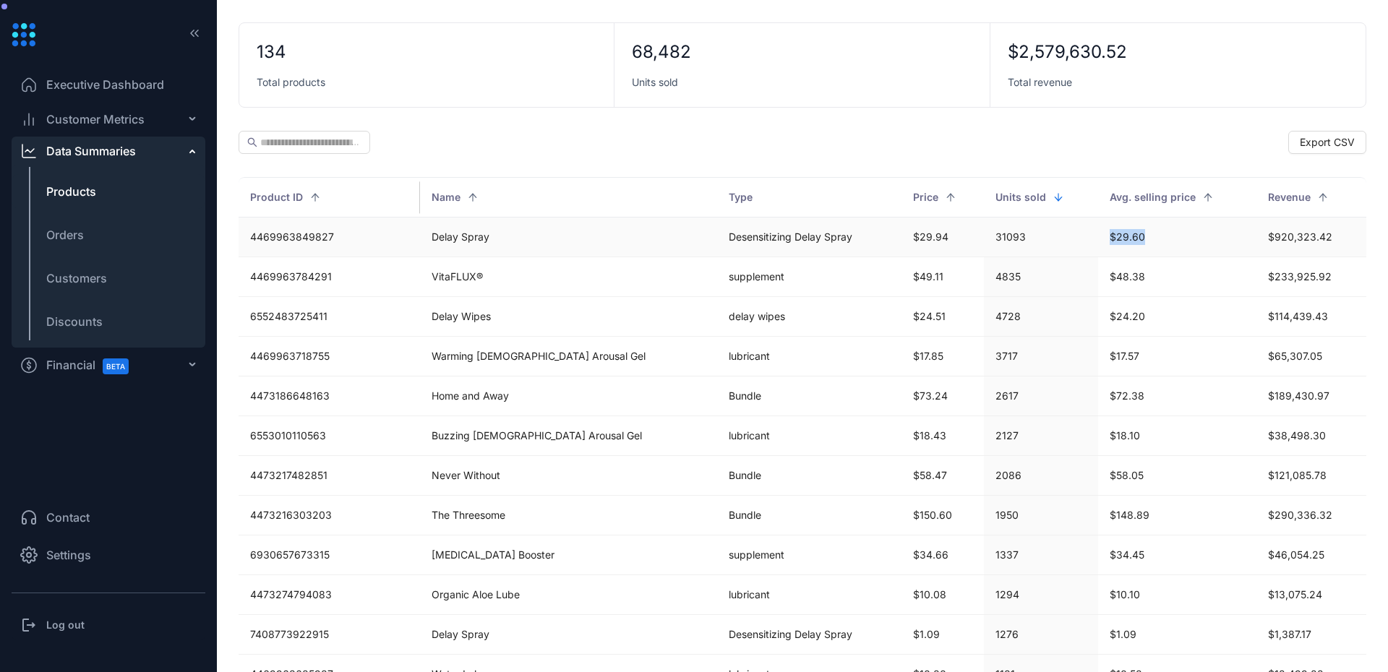
drag, startPoint x: 1113, startPoint y: 239, endPoint x: 1062, endPoint y: 238, distance: 50.6
click at [1098, 238] on td "$29.60" at bounding box center [1177, 238] width 158 height 40
click at [1138, 234] on td "$29.60" at bounding box center [1177, 238] width 158 height 40
drag, startPoint x: 1127, startPoint y: 237, endPoint x: 1017, endPoint y: 237, distance: 109.9
click at [1017, 237] on tr "4469963849827 Delay Spray Desensitizing Delay Spray $29.94 31093 $29.60 $920,32…" at bounding box center [803, 238] width 1128 height 40
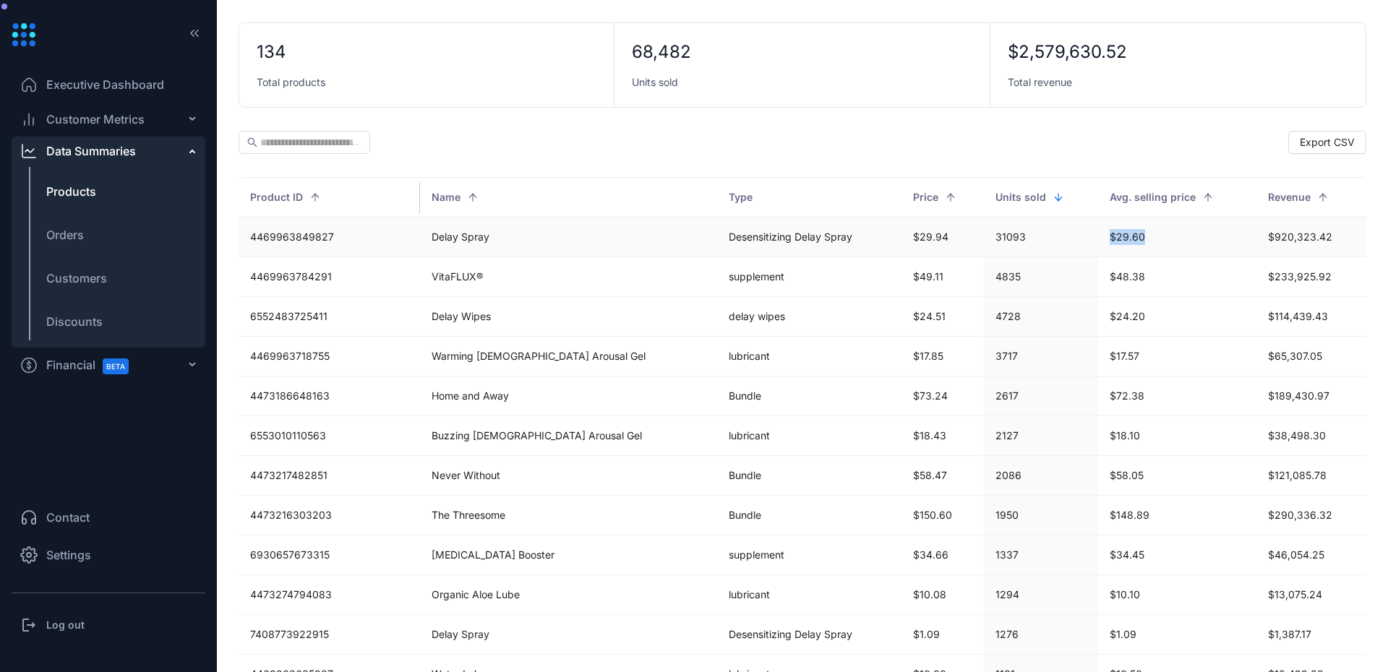
click at [1038, 244] on td "31093" at bounding box center [1041, 238] width 114 height 40
drag, startPoint x: 1110, startPoint y: 239, endPoint x: 1005, endPoint y: 239, distance: 104.8
click at [1047, 239] on tr "4469963849827 Delay Spray Desensitizing Delay Spray $29.94 31093 $29.60 $920,32…" at bounding box center [803, 238] width 1128 height 40
click at [908, 241] on td "$29.94" at bounding box center [943, 238] width 82 height 40
drag, startPoint x: 887, startPoint y: 239, endPoint x: 860, endPoint y: 238, distance: 27.5
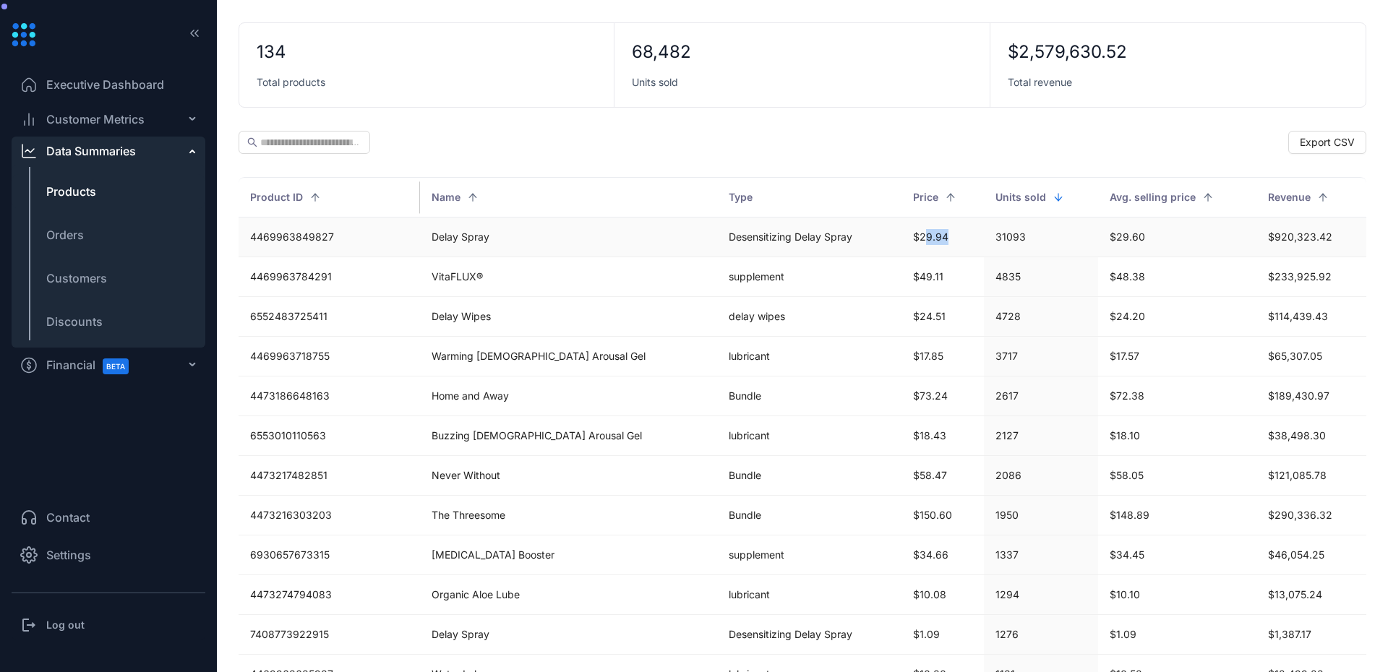
click at [902, 238] on td "$29.94" at bounding box center [943, 238] width 82 height 40
click at [984, 238] on td "31093" at bounding box center [1041, 238] width 114 height 40
drag, startPoint x: 983, startPoint y: 237, endPoint x: 842, endPoint y: 237, distance: 141.0
click at [842, 237] on tr "4469963849827 Delay Spray Desensitizing Delay Spray $29.94 31093 $29.60 $920,32…" at bounding box center [803, 238] width 1128 height 40
click at [71, 318] on span "Discounts" at bounding box center [74, 321] width 56 height 17
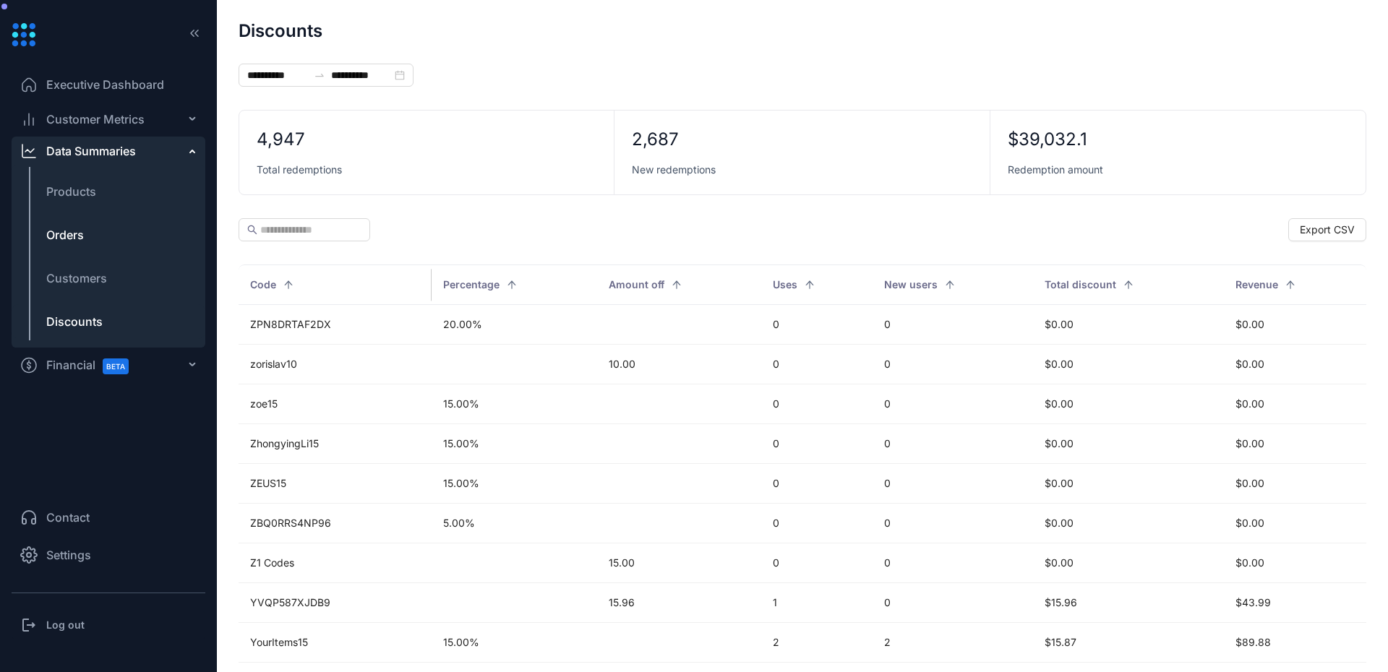
click at [82, 239] on span "Orders" at bounding box center [65, 234] width 38 height 17
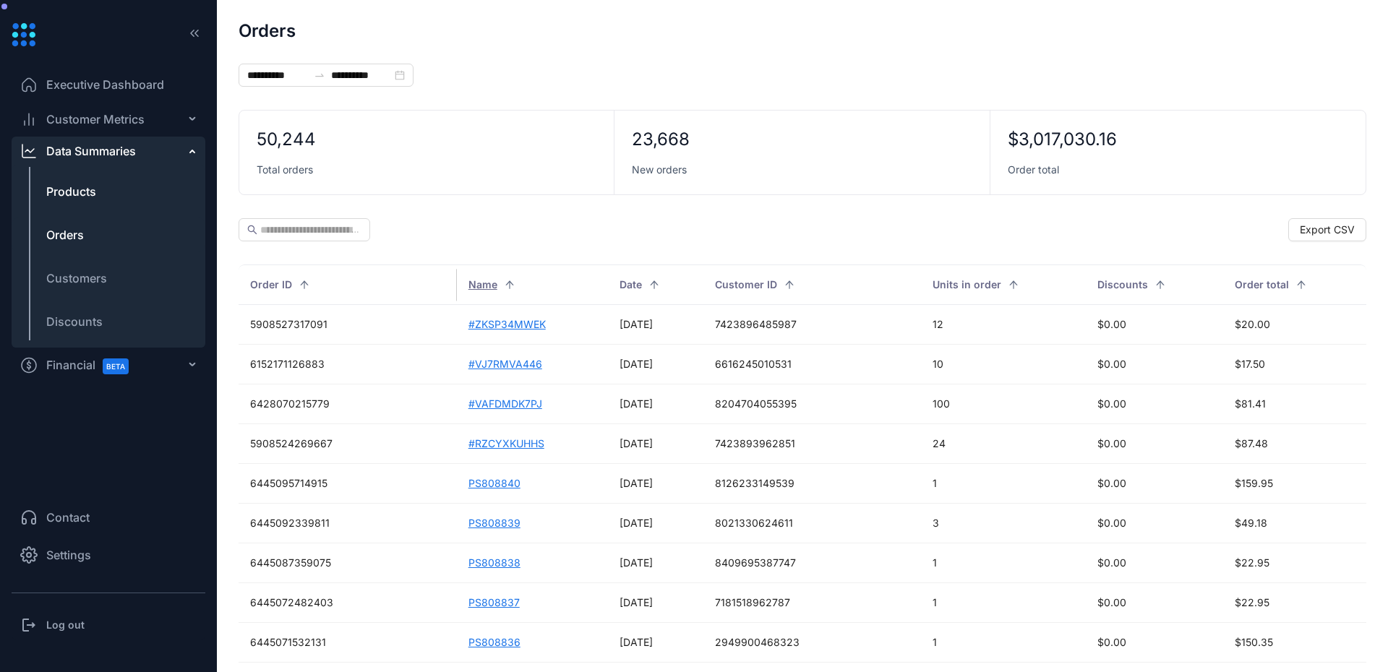
click at [56, 176] on li "Products" at bounding box center [109, 191] width 194 height 35
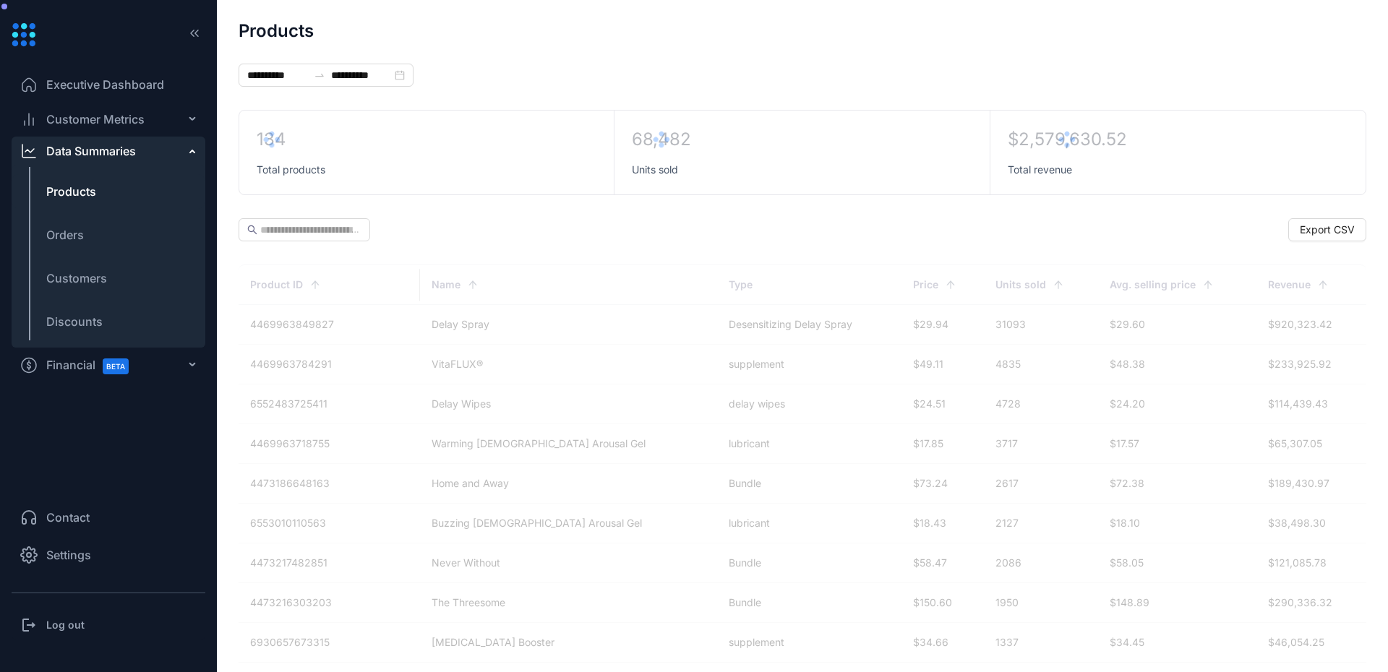
click at [910, 78] on div "**********" at bounding box center [803, 684] width 1128 height 1324
